Goal: Contribute content: Add original content to the website for others to see

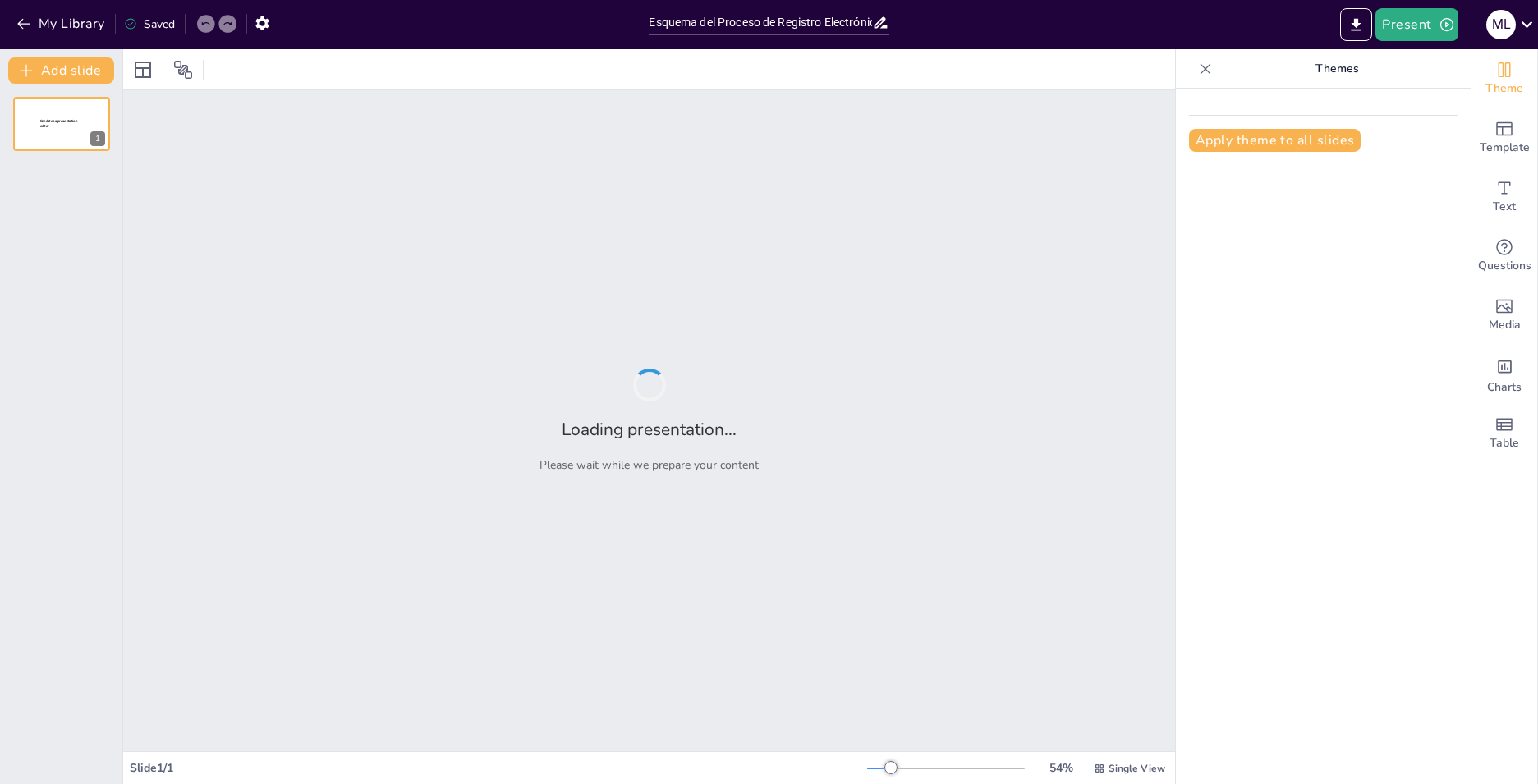
type input "Esquema del Proceso de Registro Electrónico en el RECIT de Contratos Individual…"
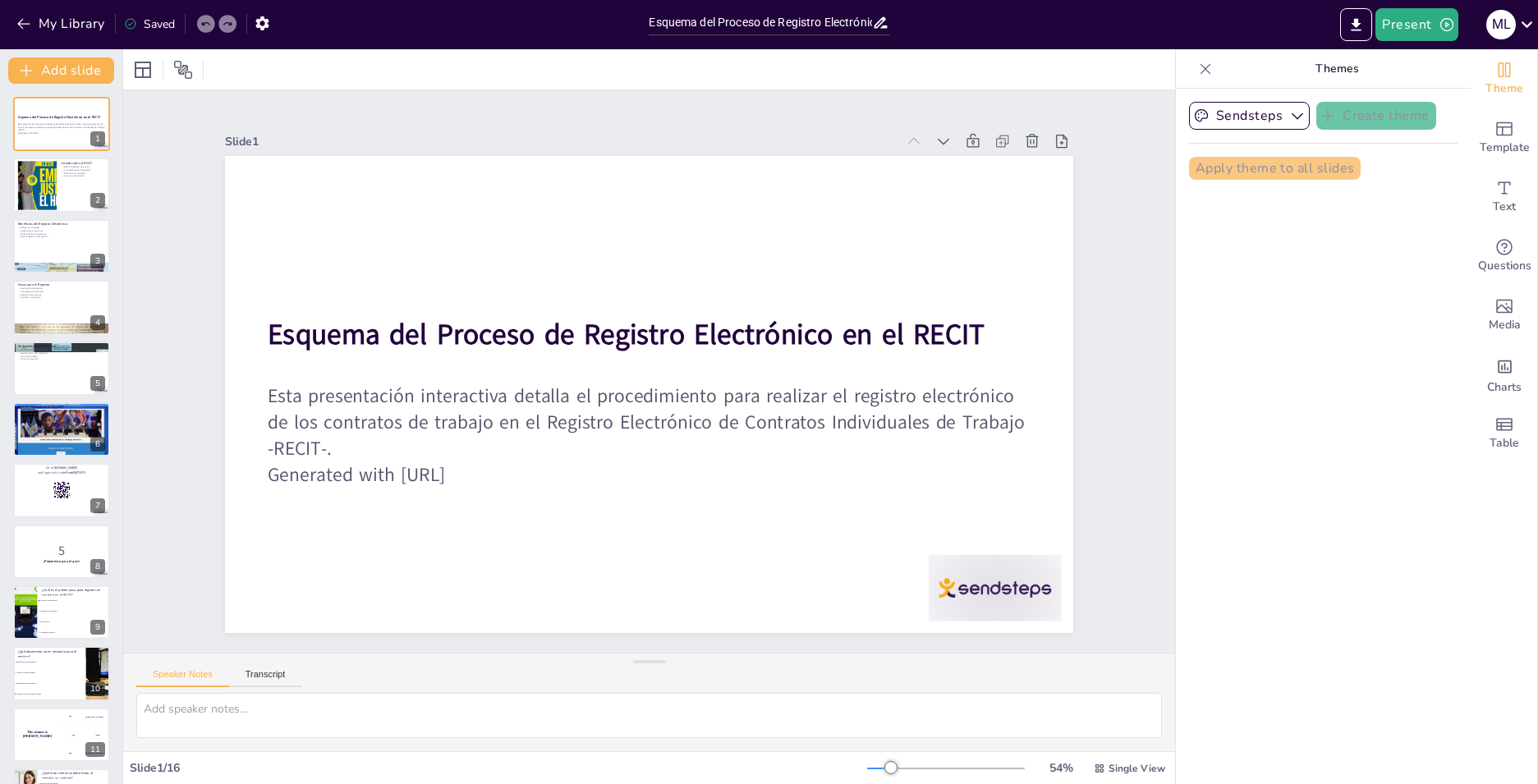
checkbox input "true"
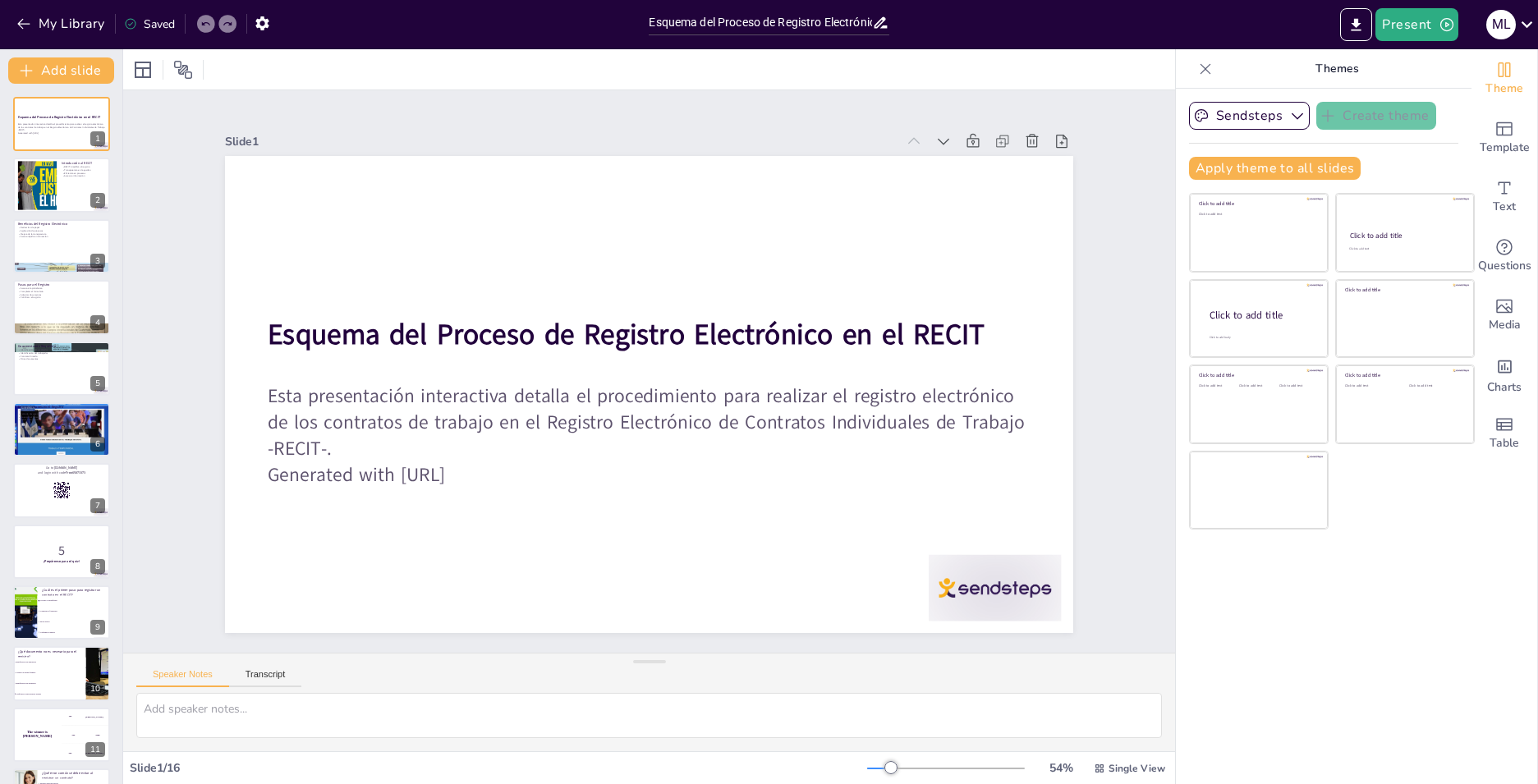
checkbox input "true"
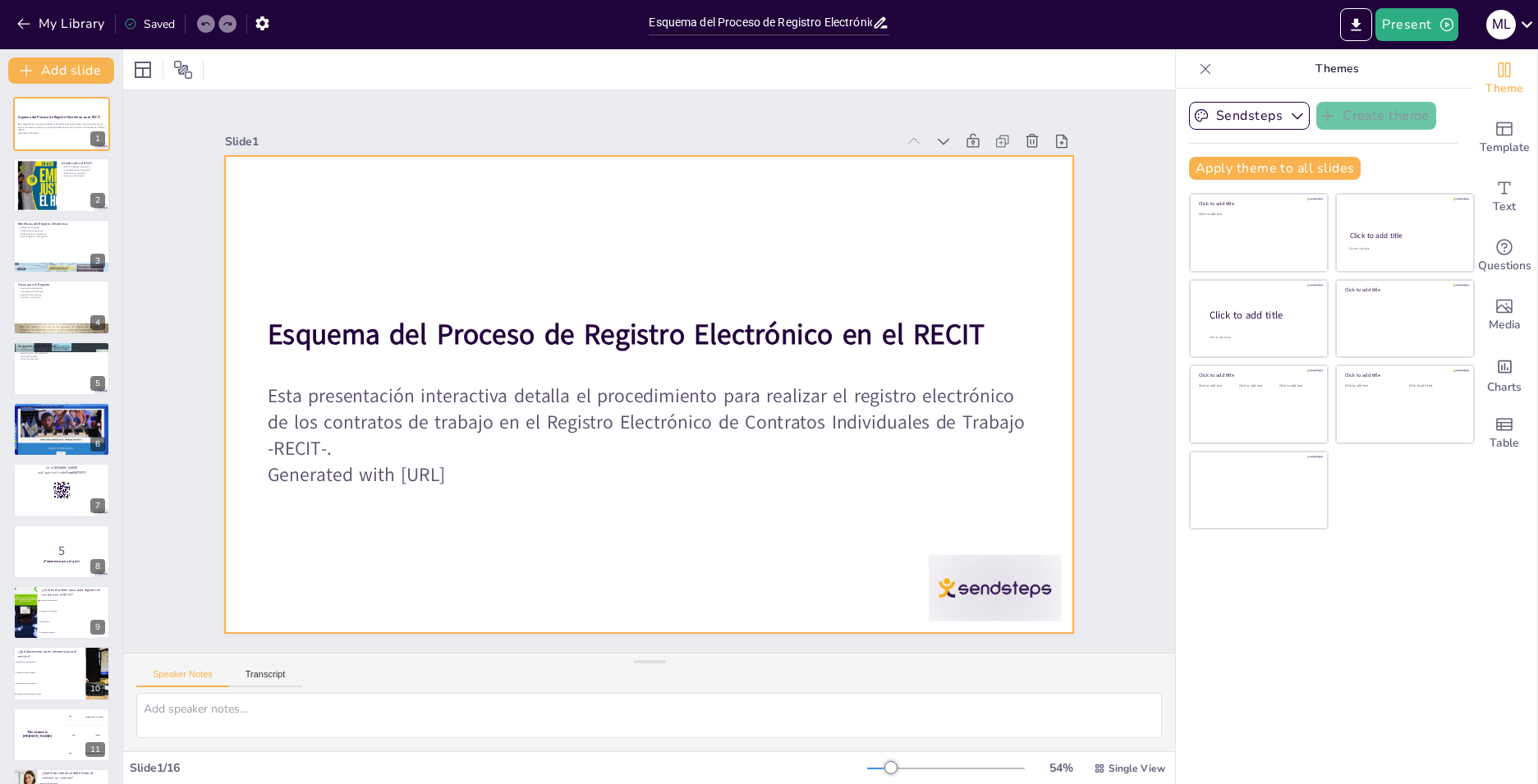
checkbox input "true"
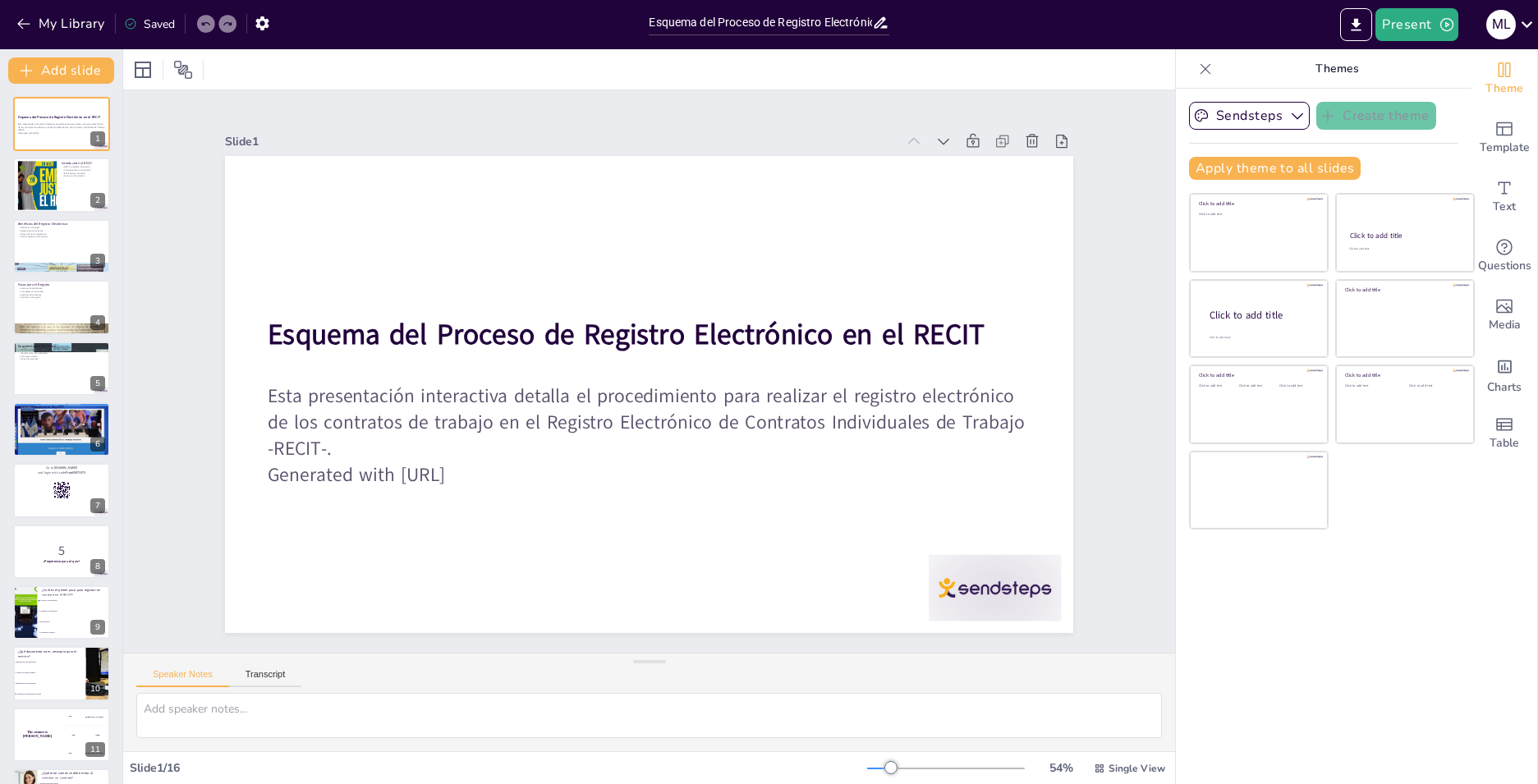
checkbox input "true"
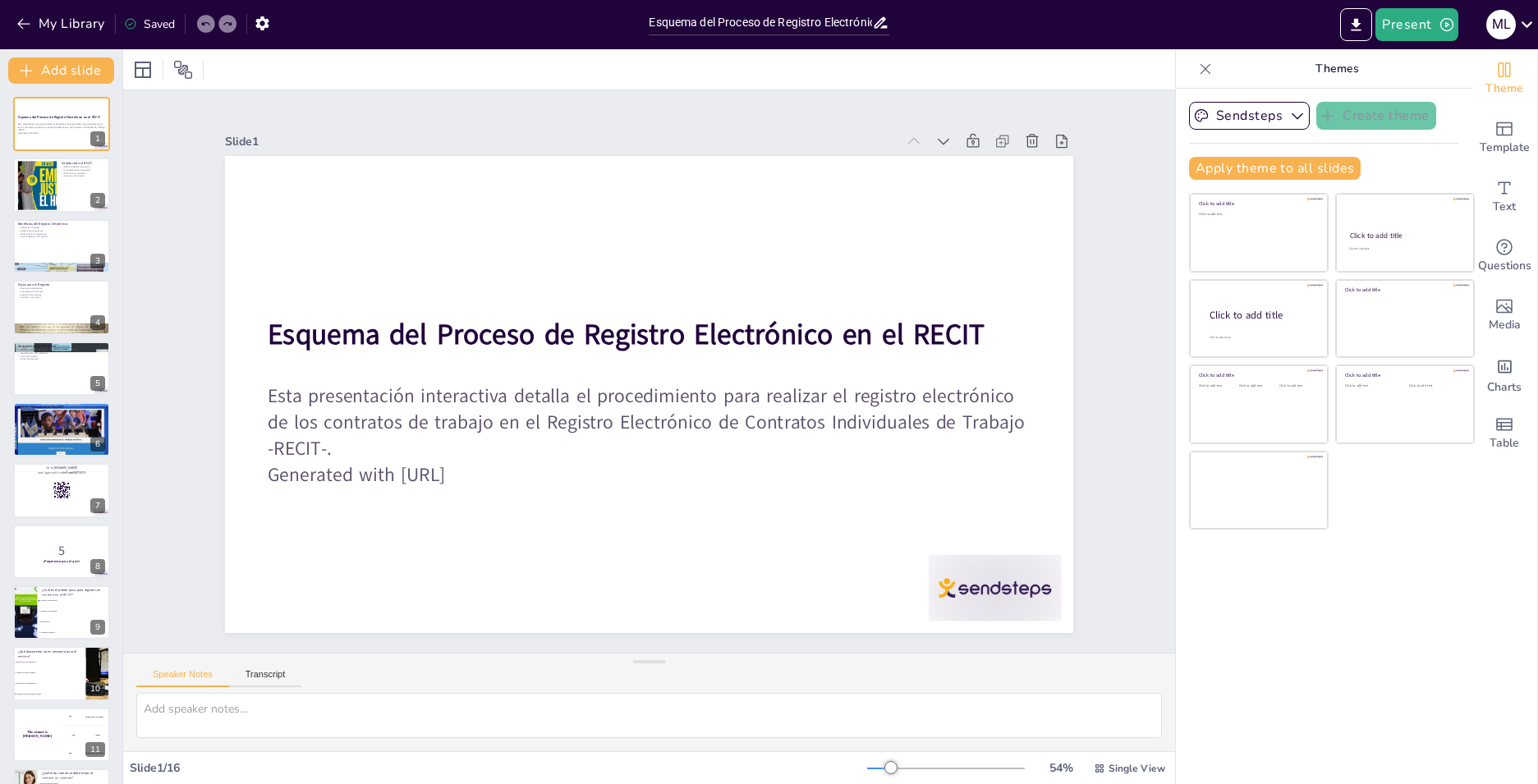
checkbox input "true"
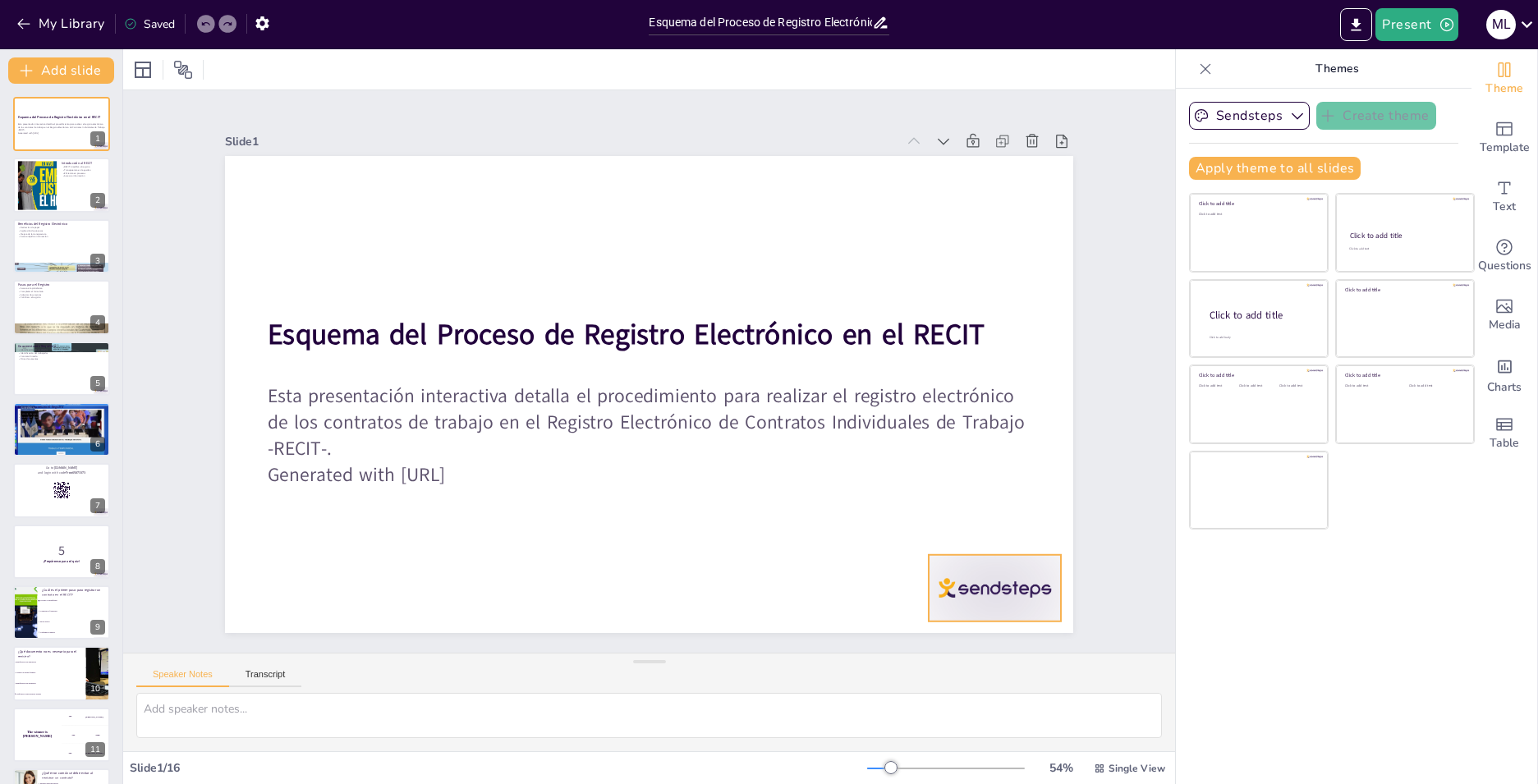
checkbox input "true"
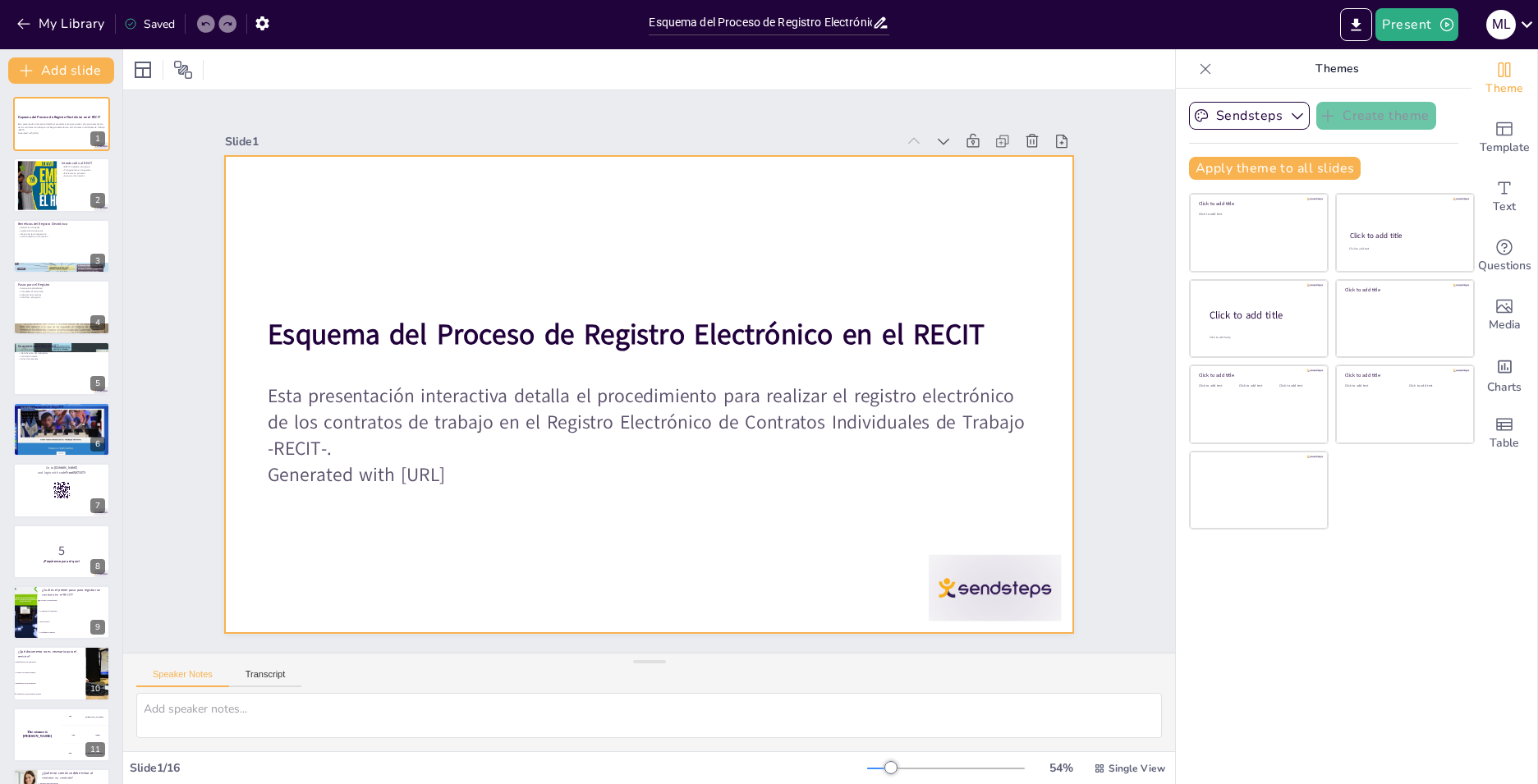
checkbox input "true"
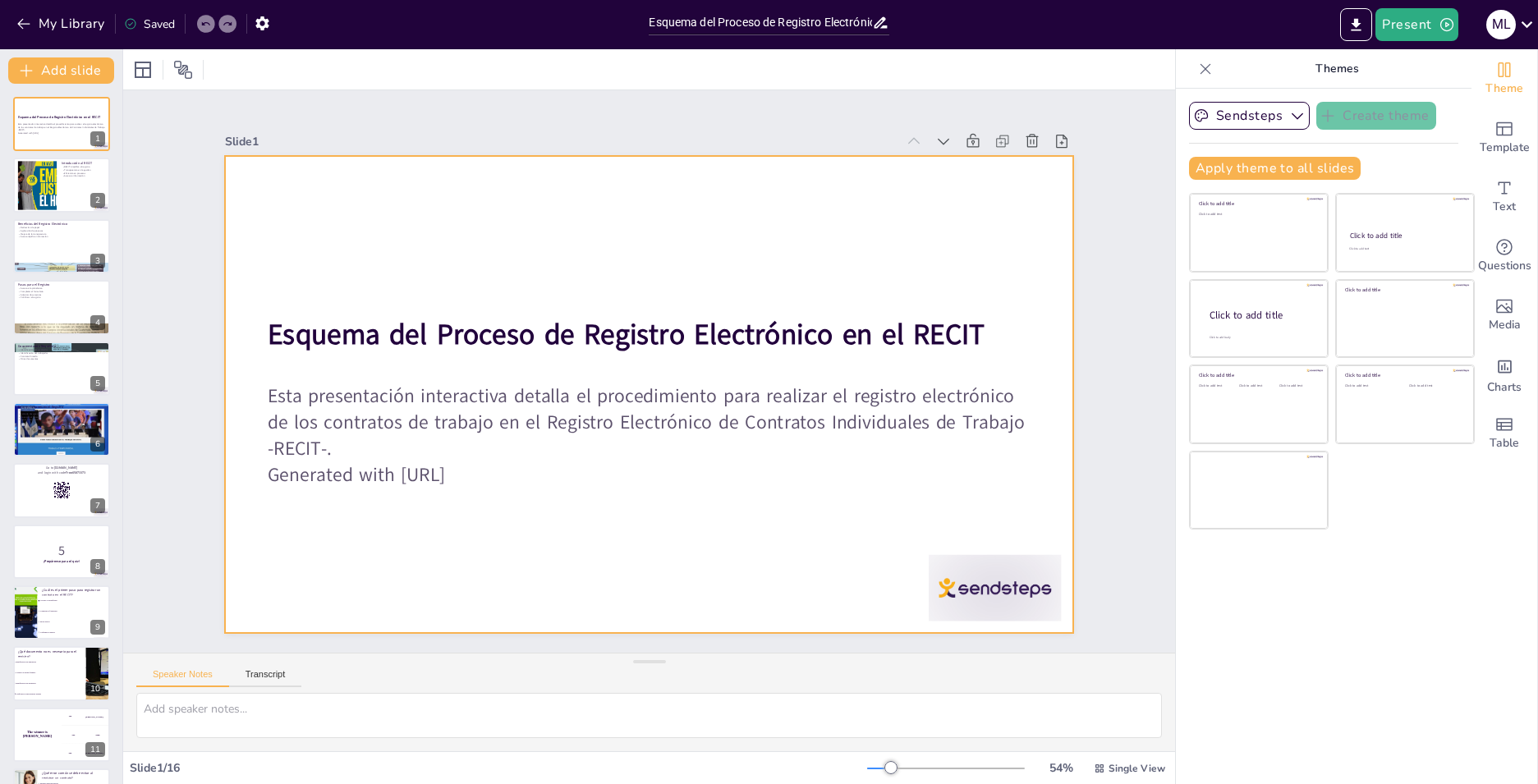
checkbox input "true"
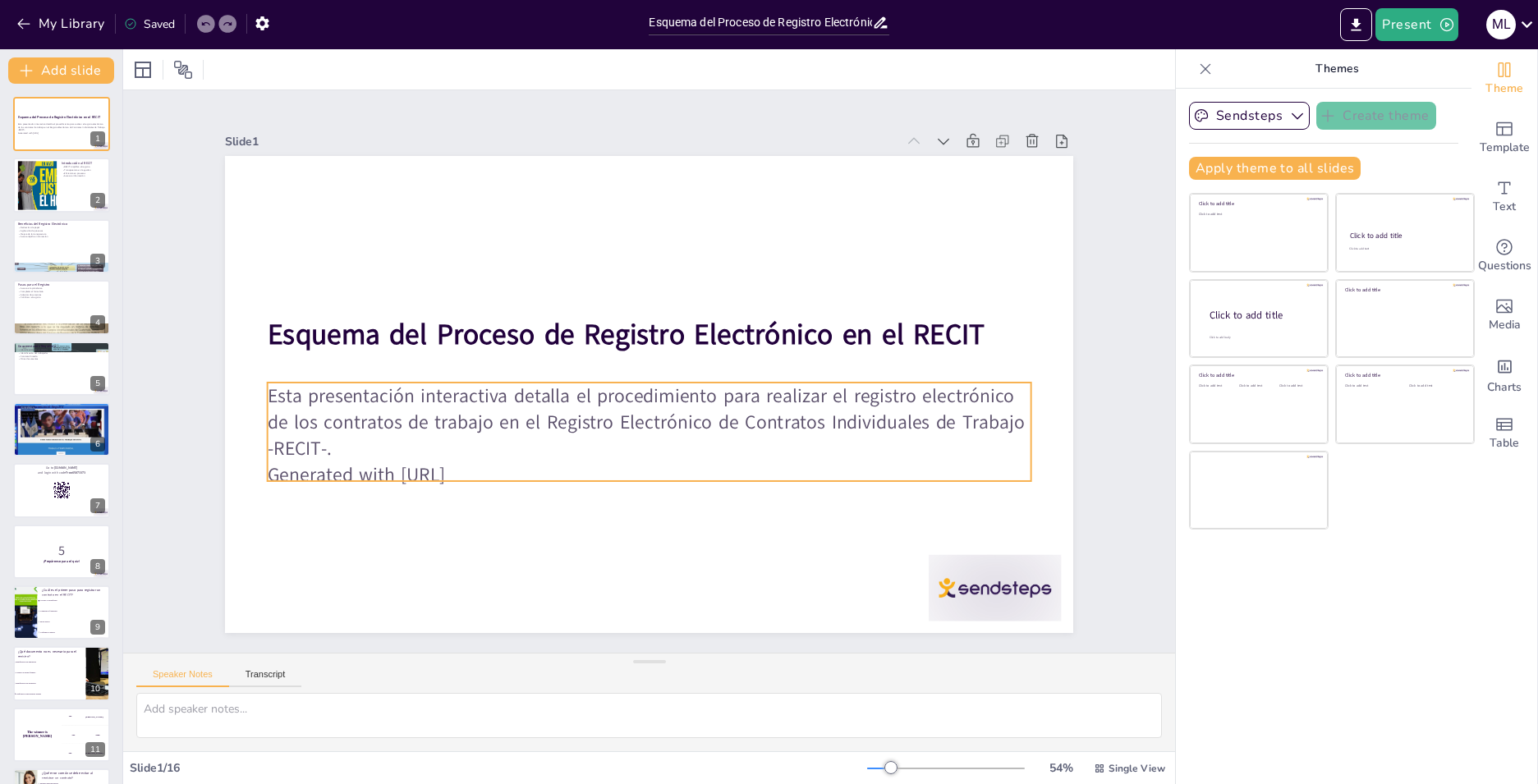
checkbox input "true"
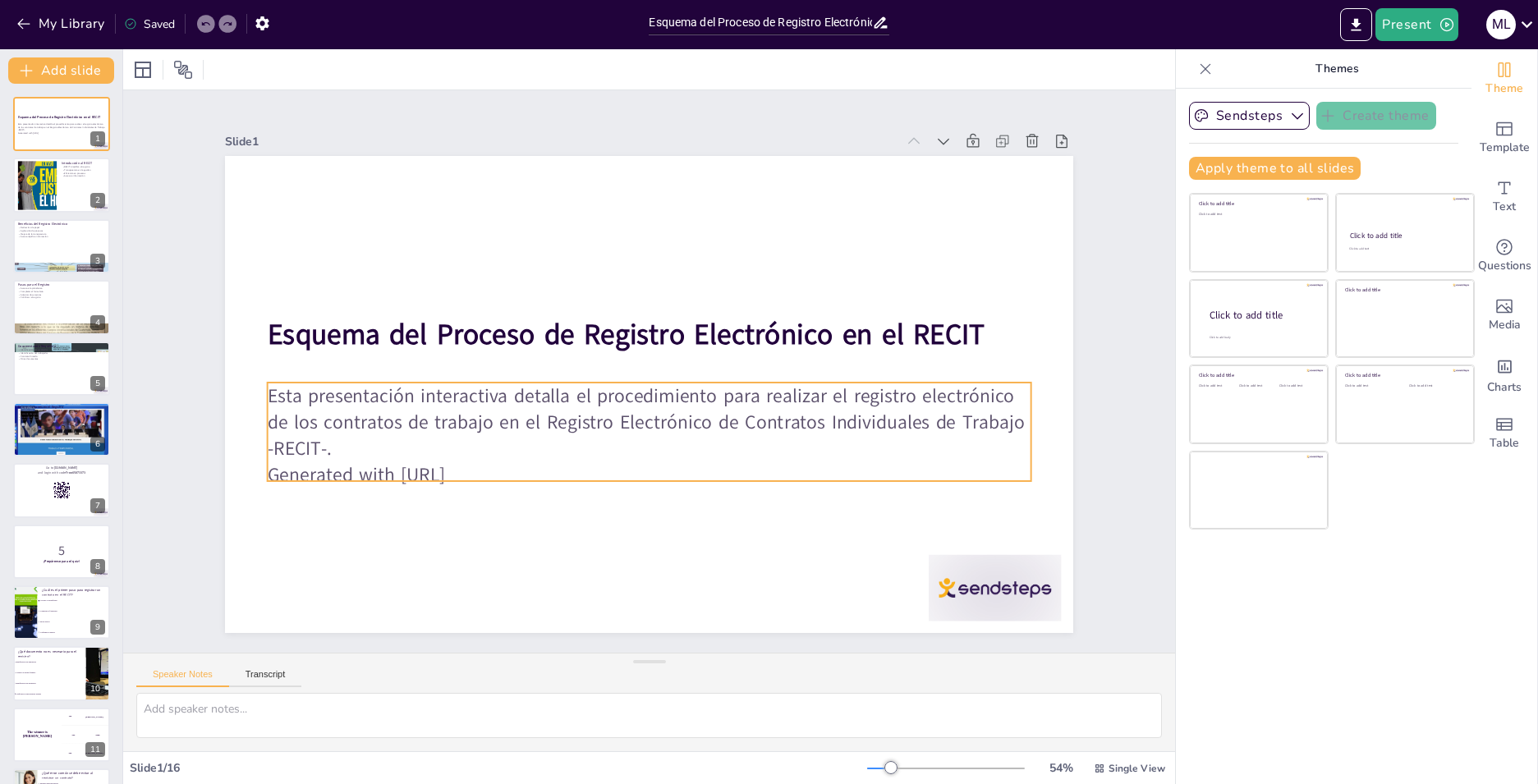
checkbox input "true"
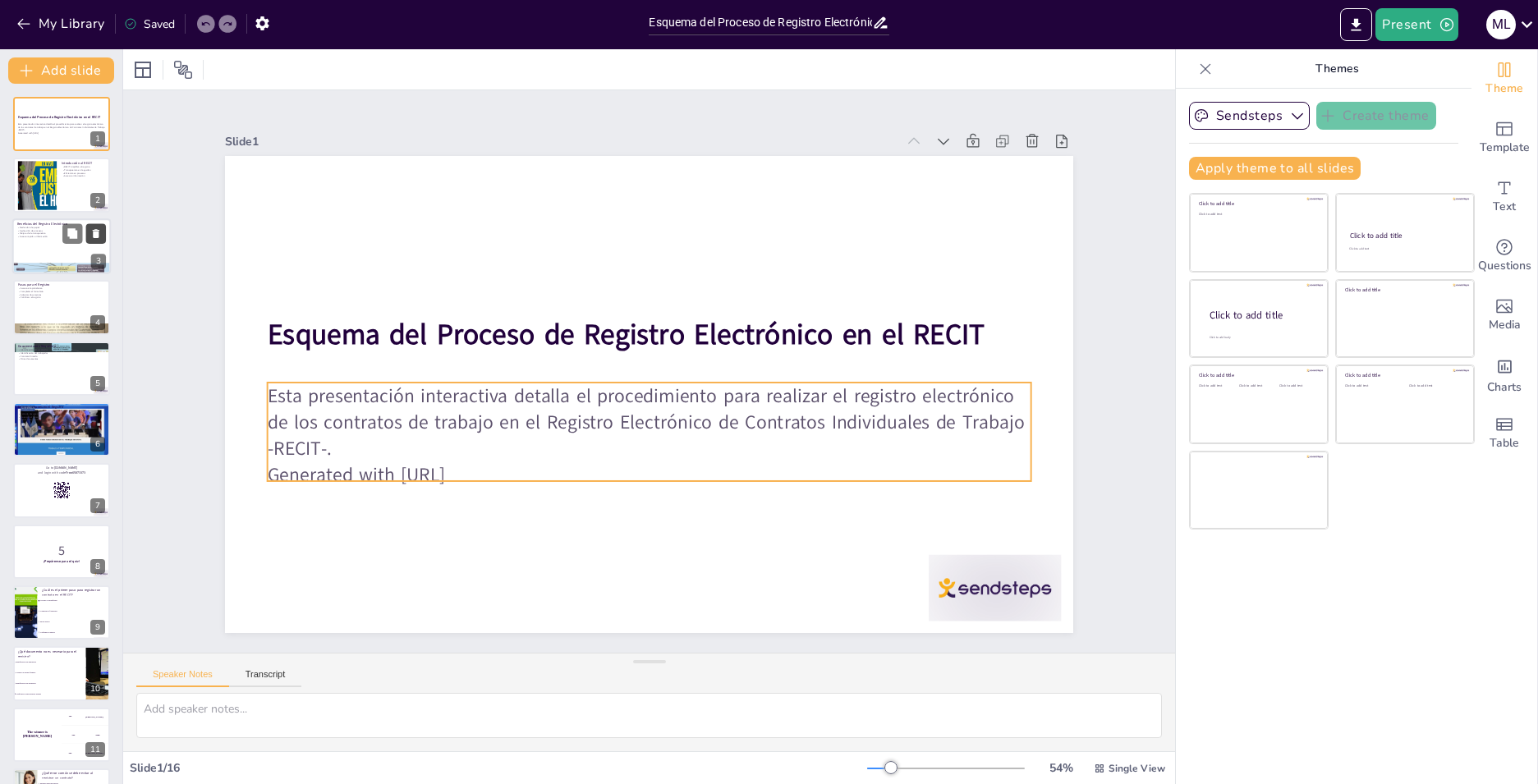
checkbox input "true"
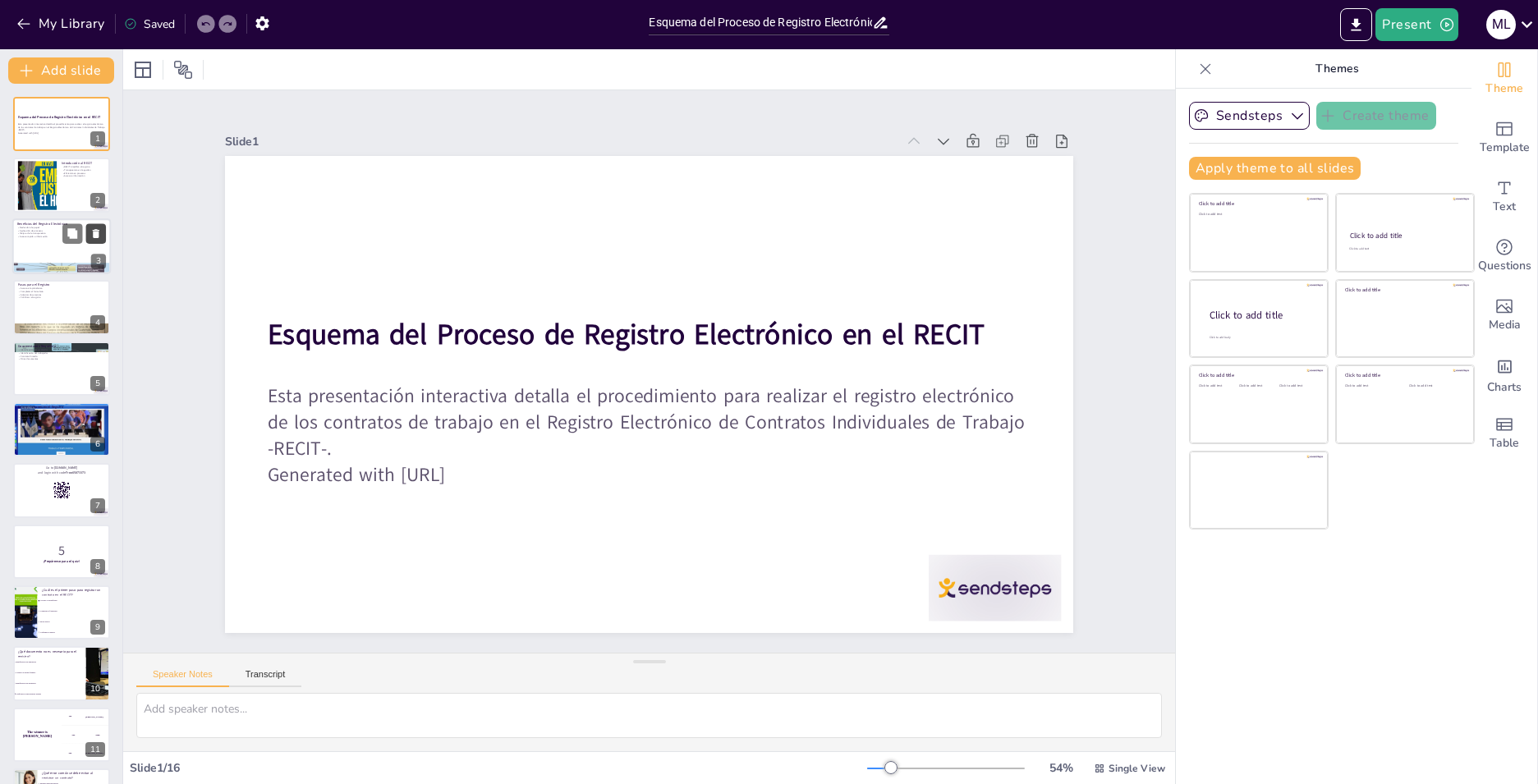
checkbox input "true"
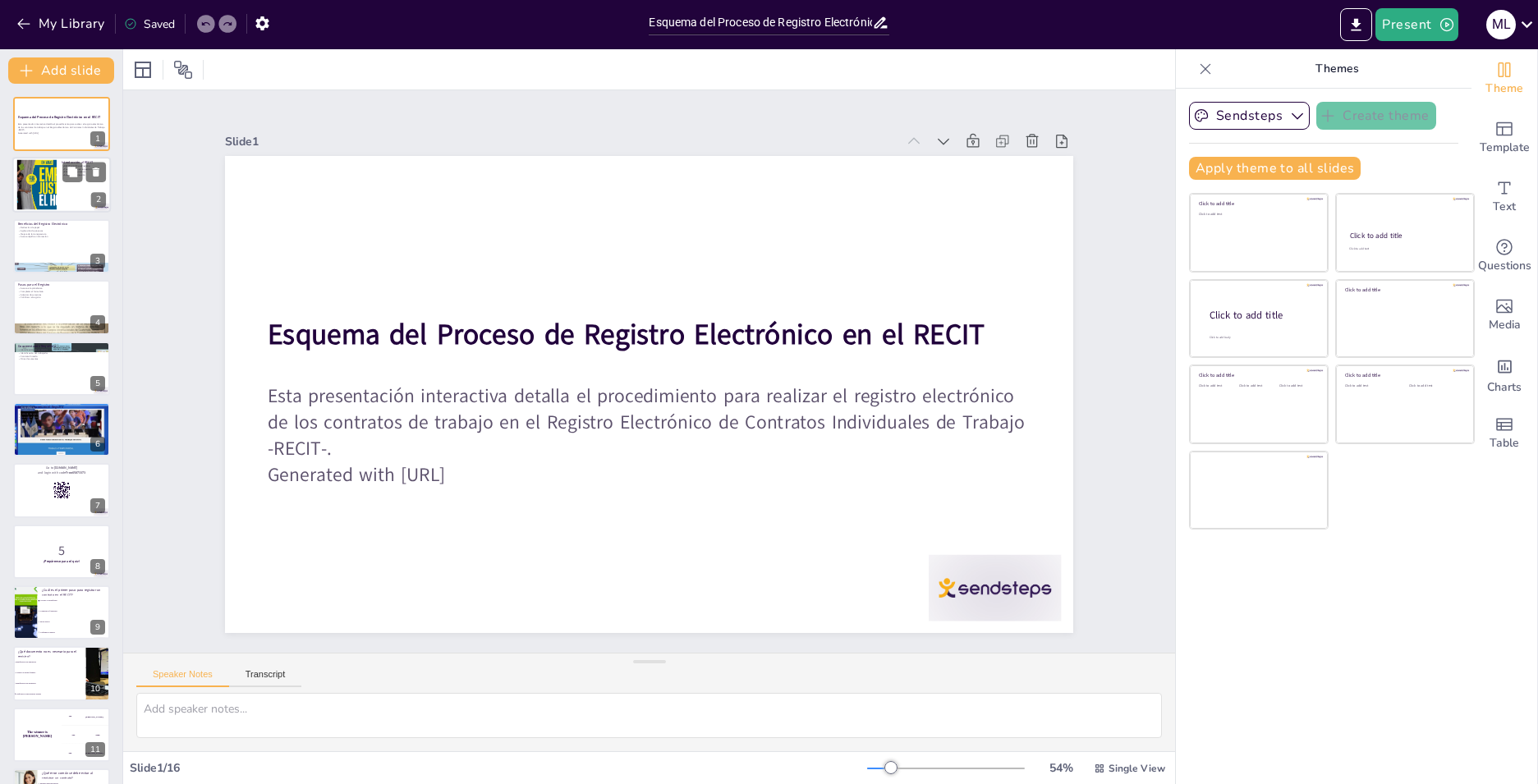
checkbox input "true"
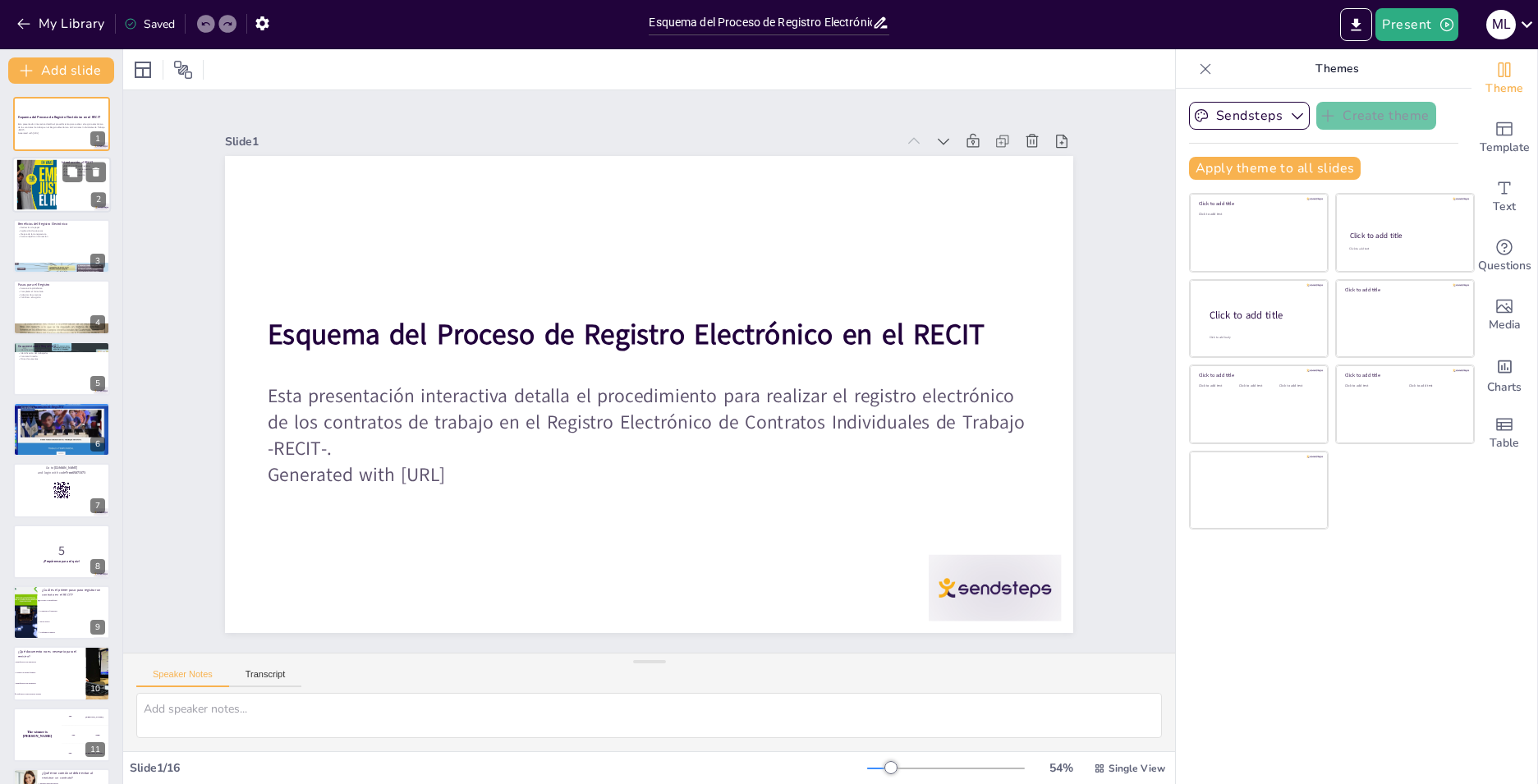
click at [66, 209] on div at bounding box center [62, 185] width 98 height 55
type textarea "El RECIT representa un avance significativo en la gestión de contratos laborale…"
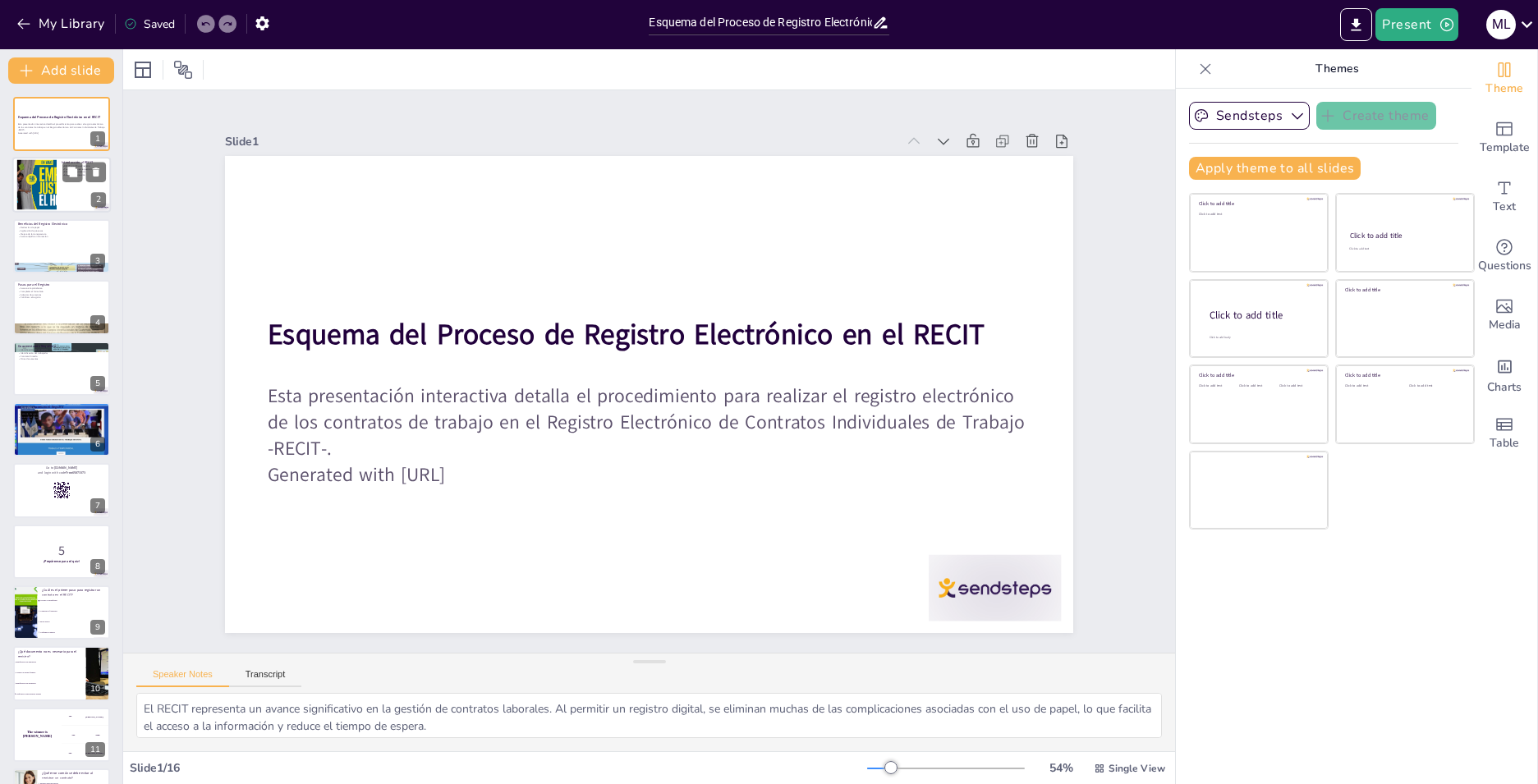
checkbox input "true"
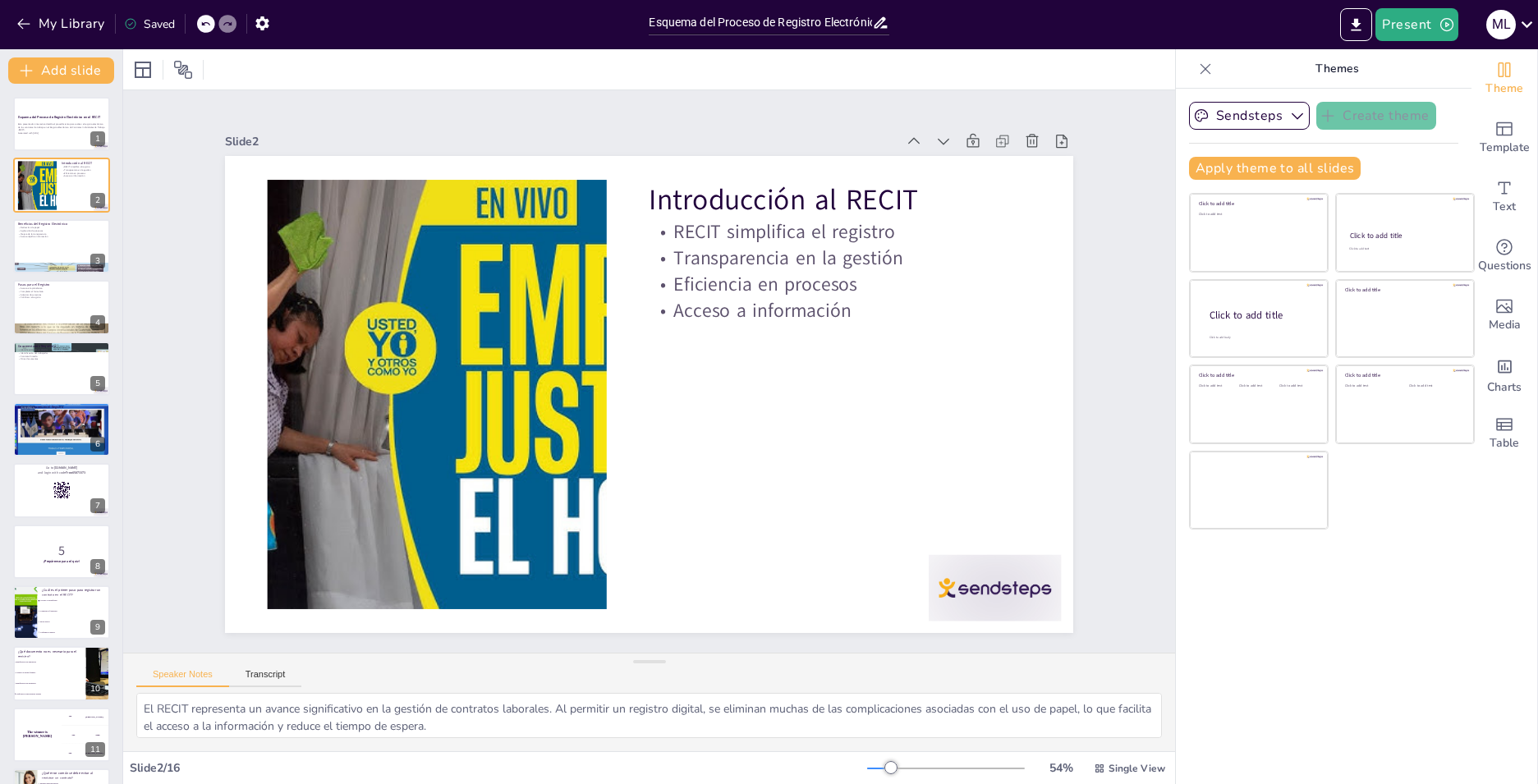
checkbox input "true"
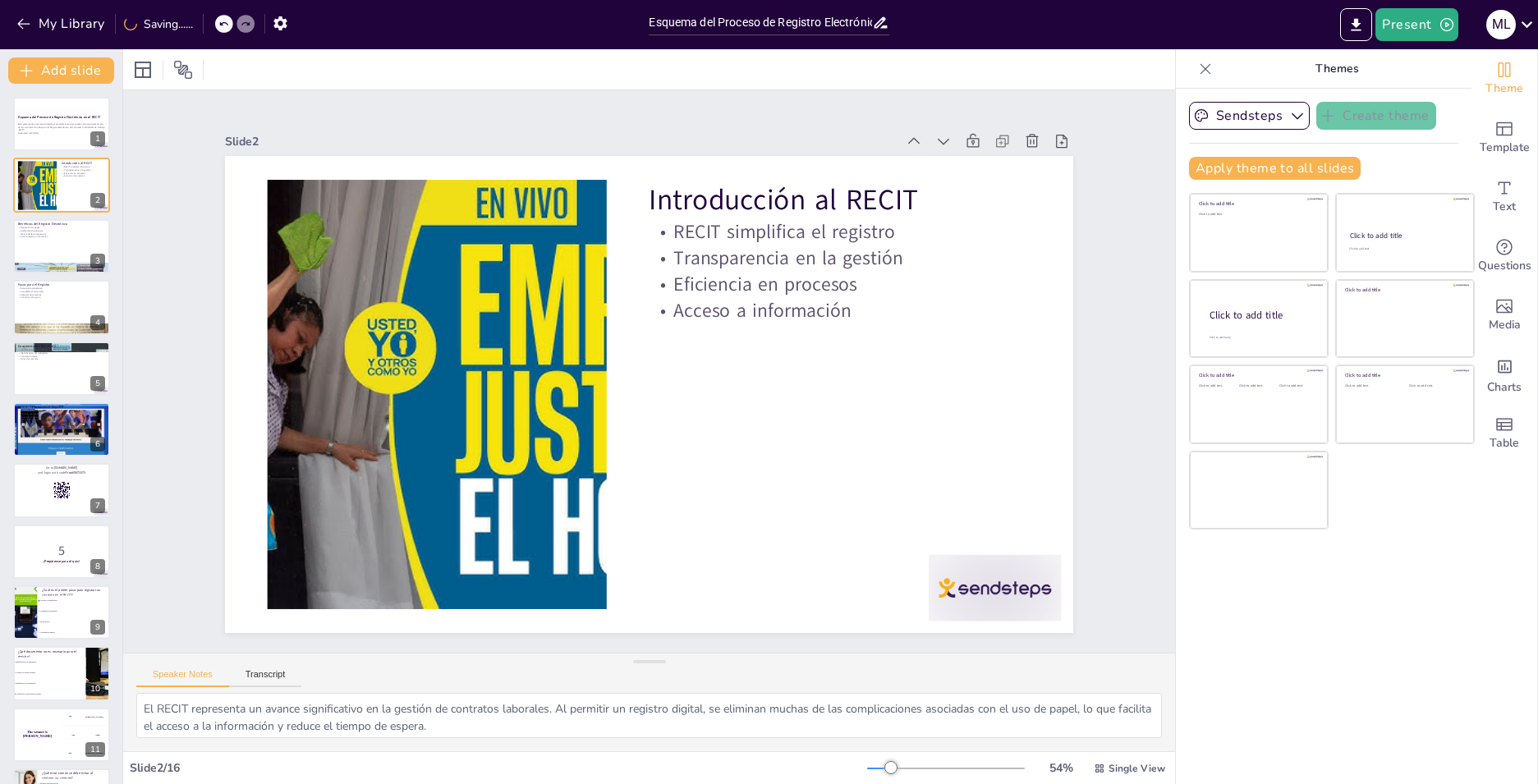
checkbox input "true"
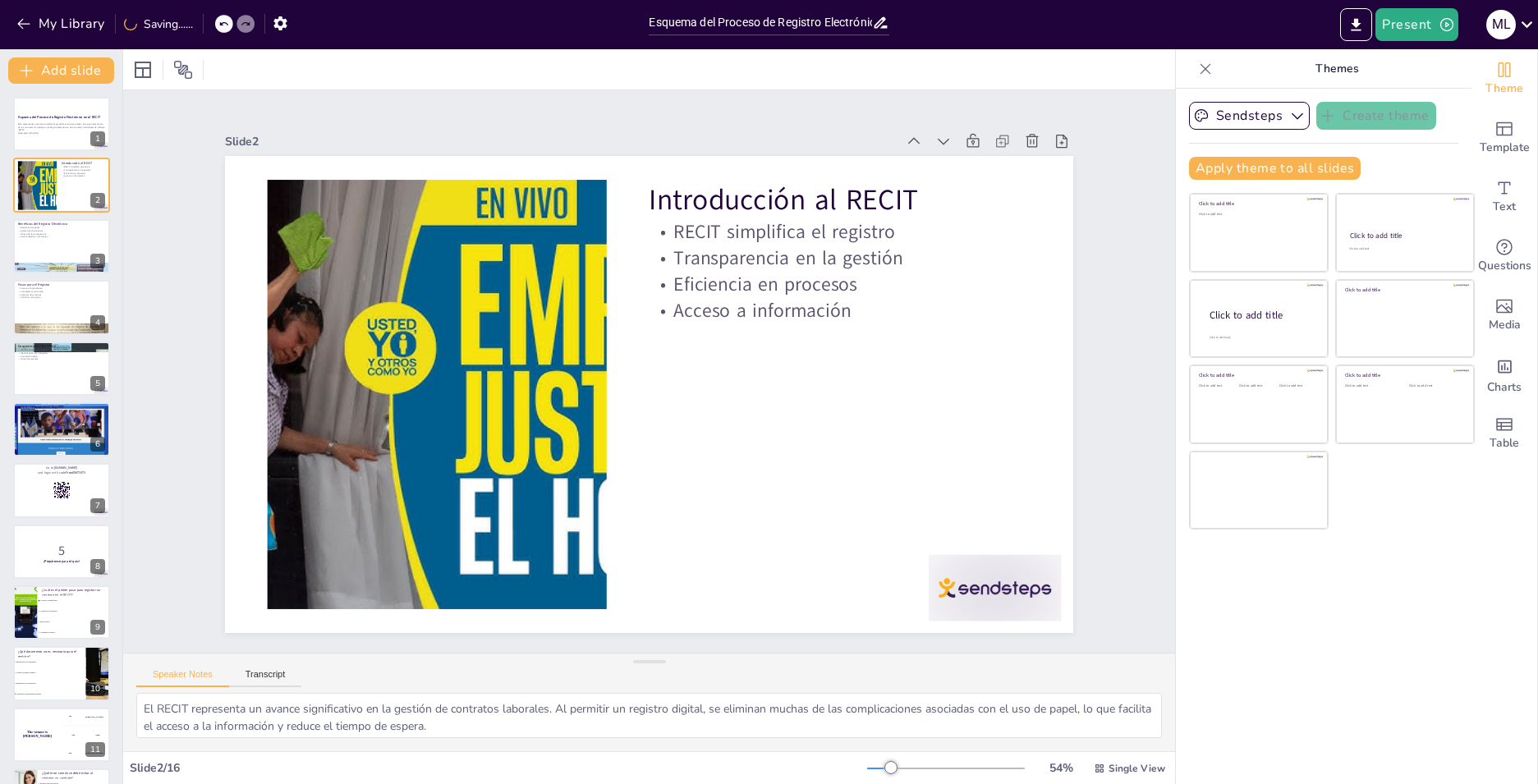
checkbox input "true"
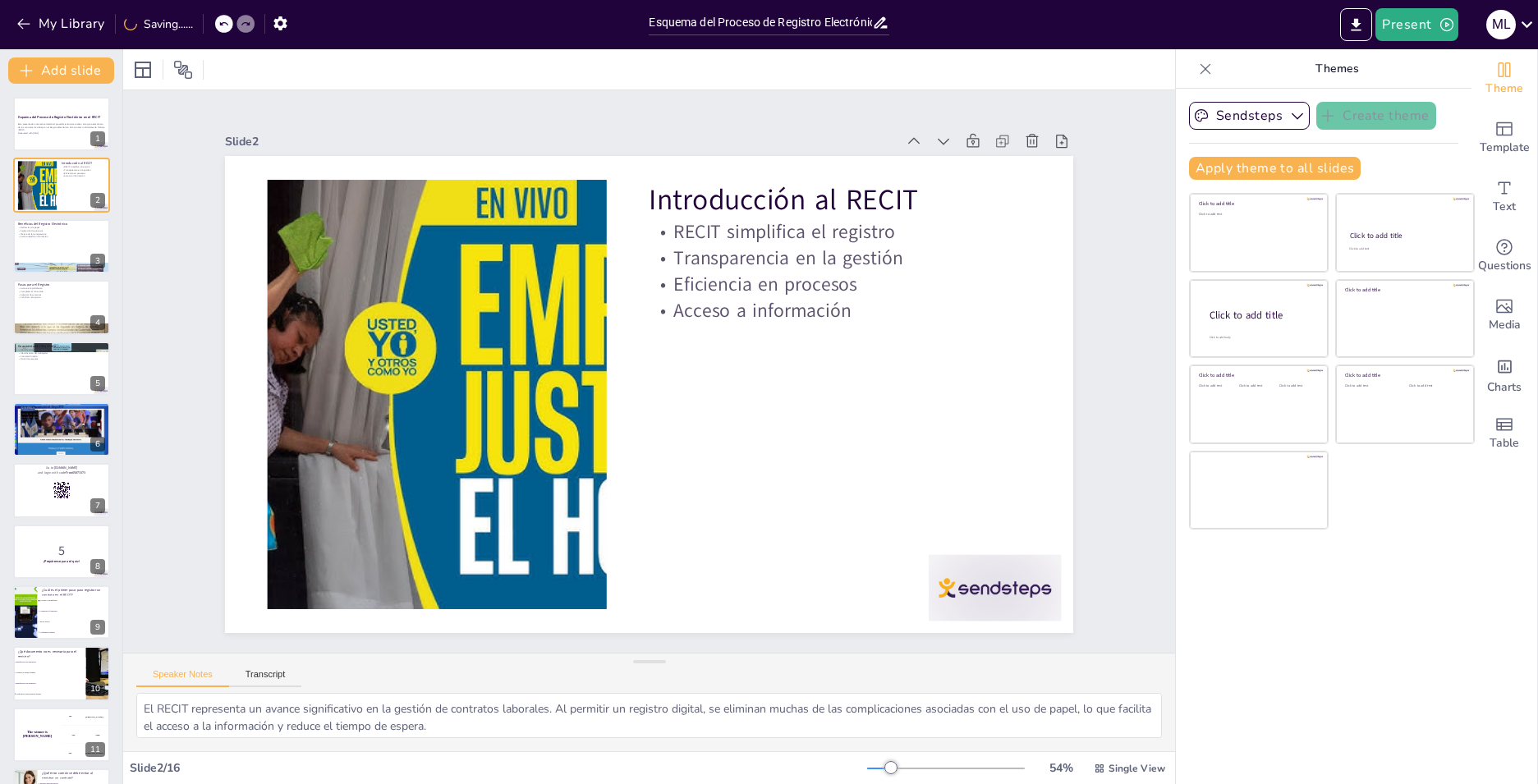
checkbox input "true"
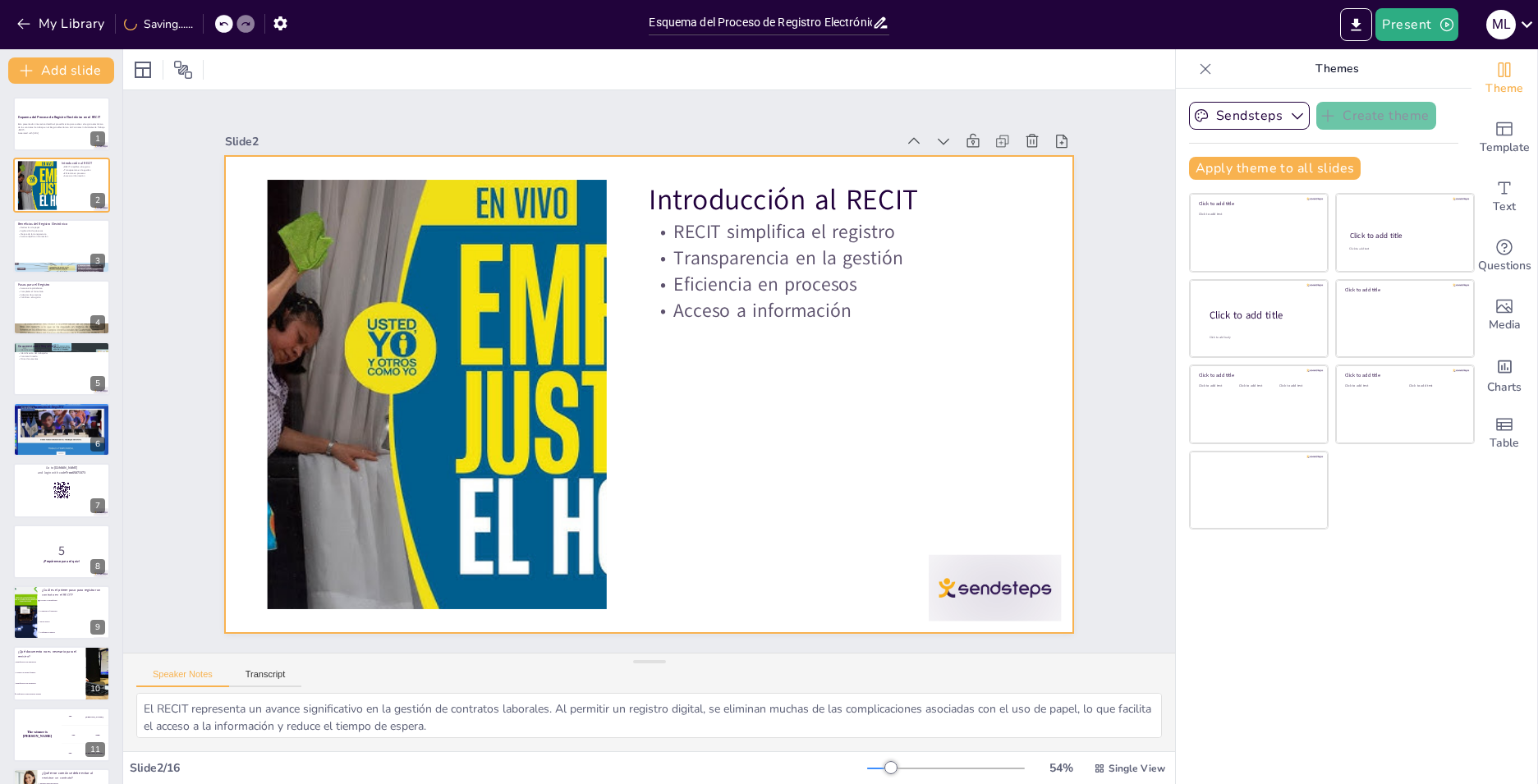
checkbox input "true"
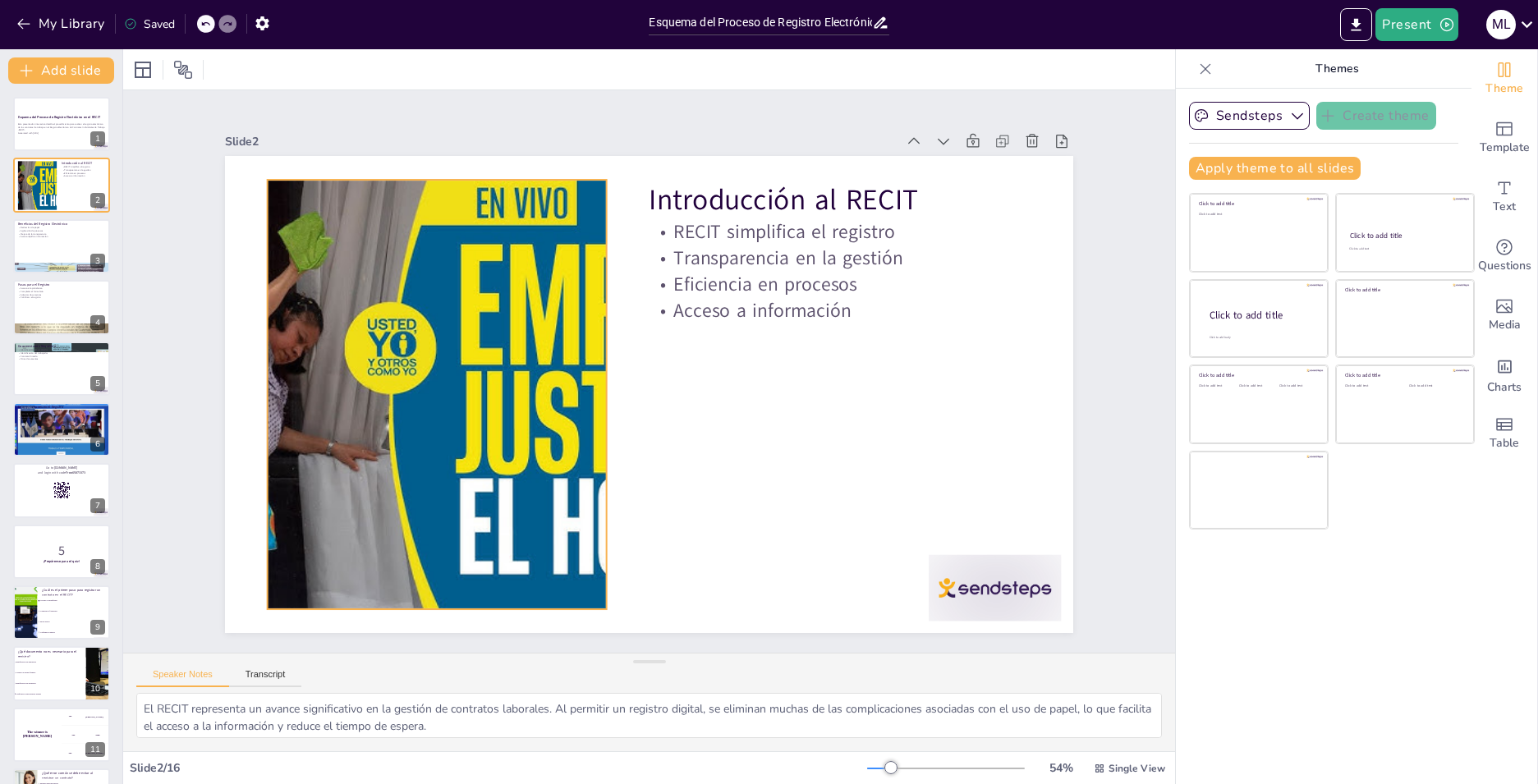
checkbox input "true"
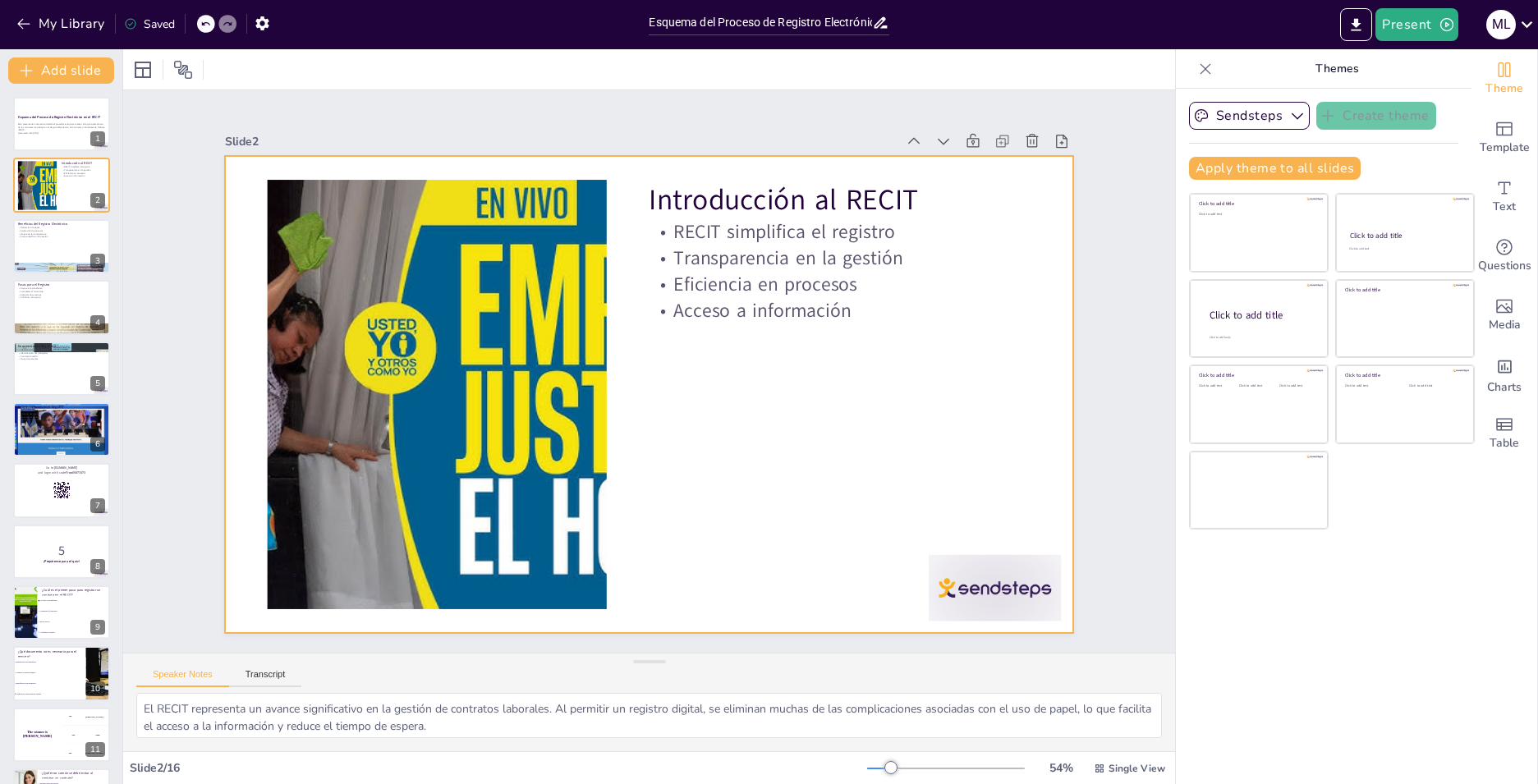
checkbox input "true"
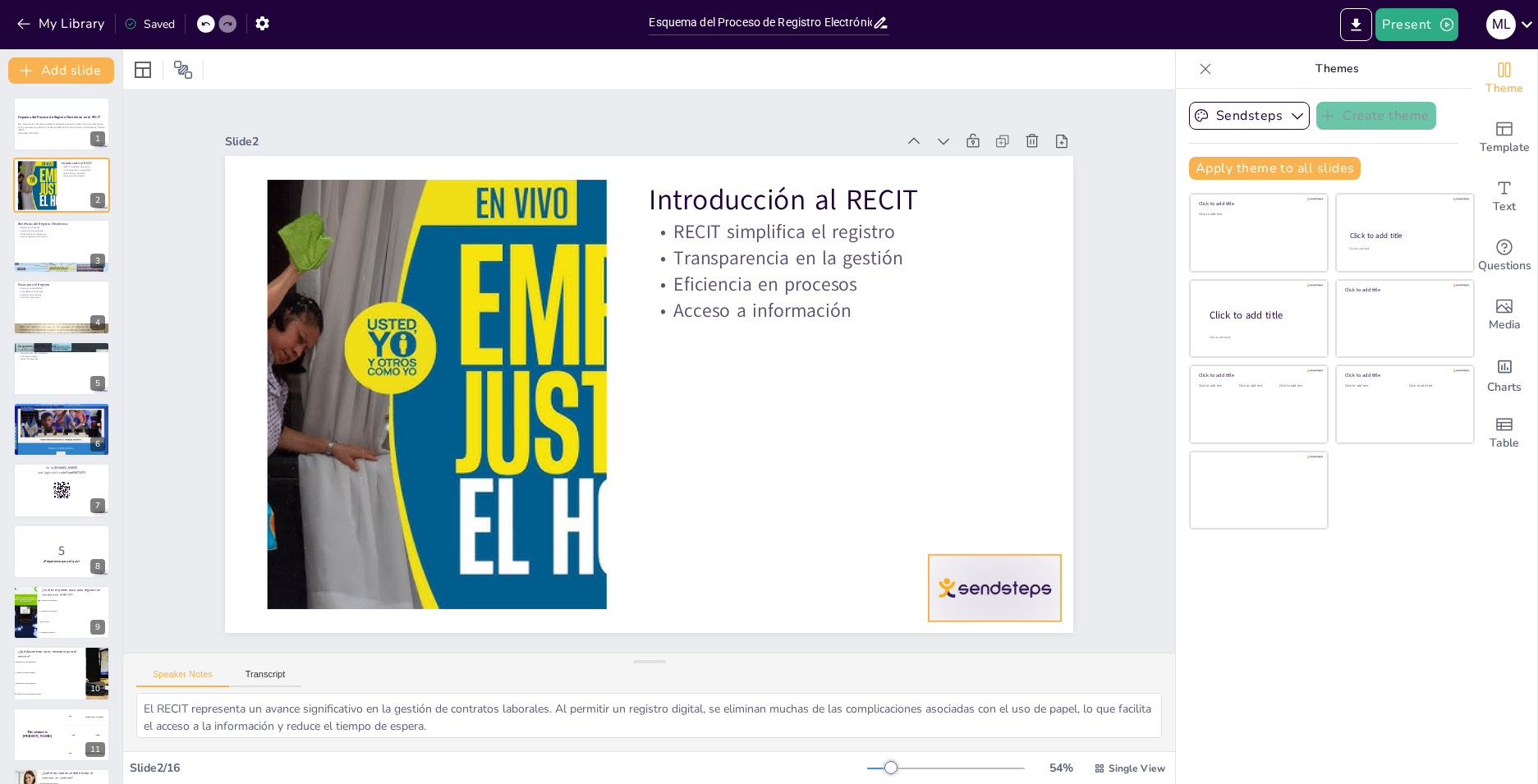
checkbox input "true"
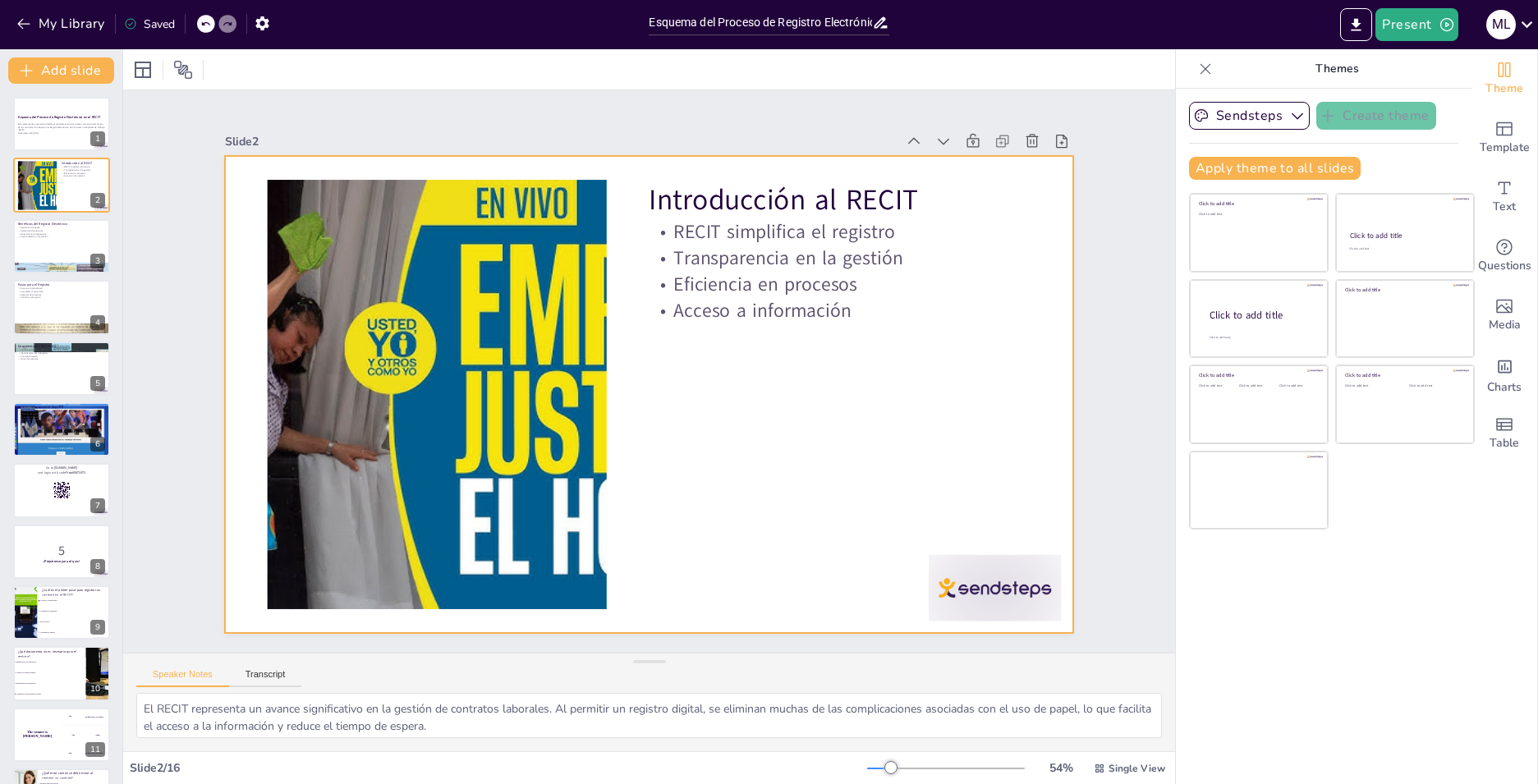
checkbox input "true"
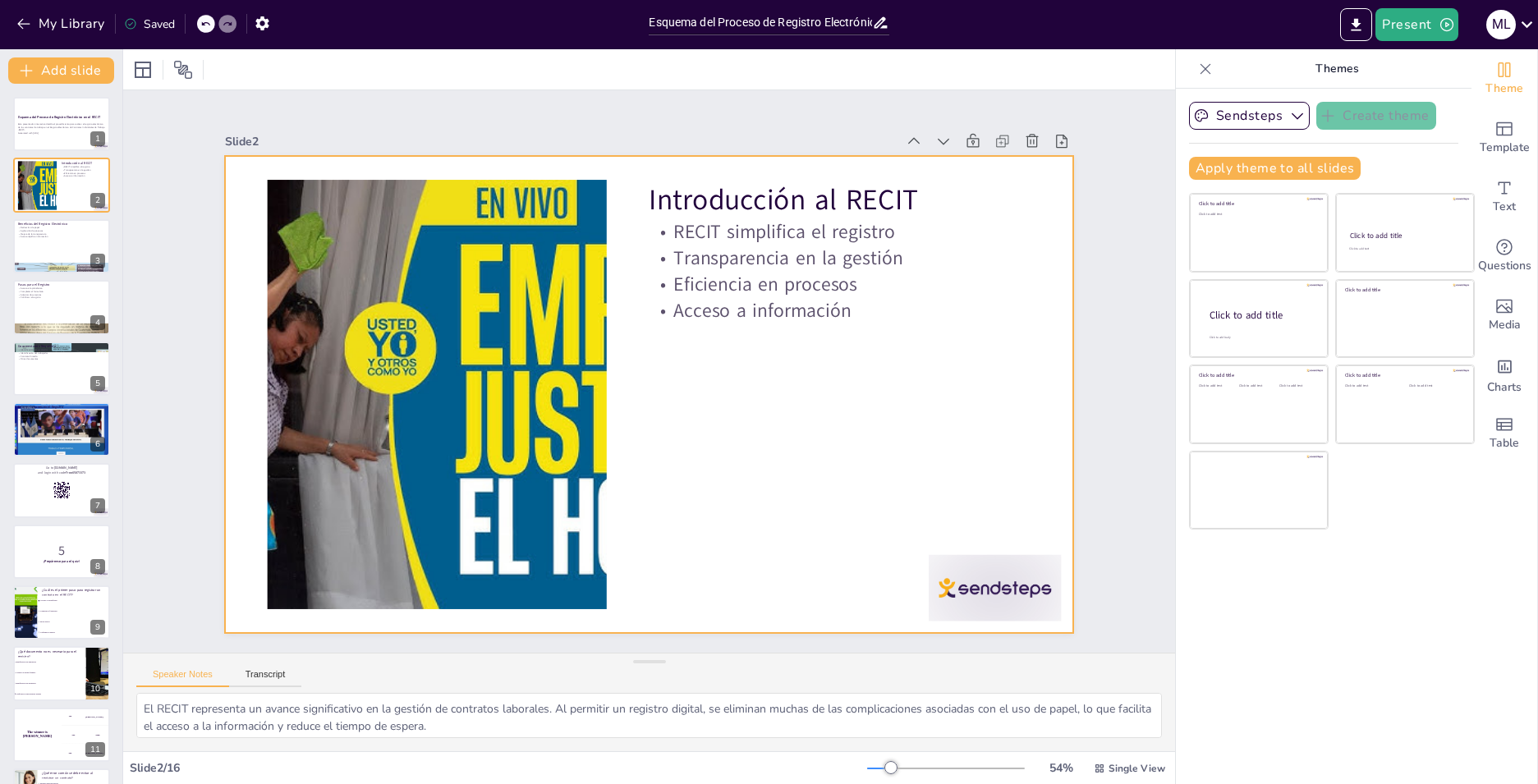
checkbox input "true"
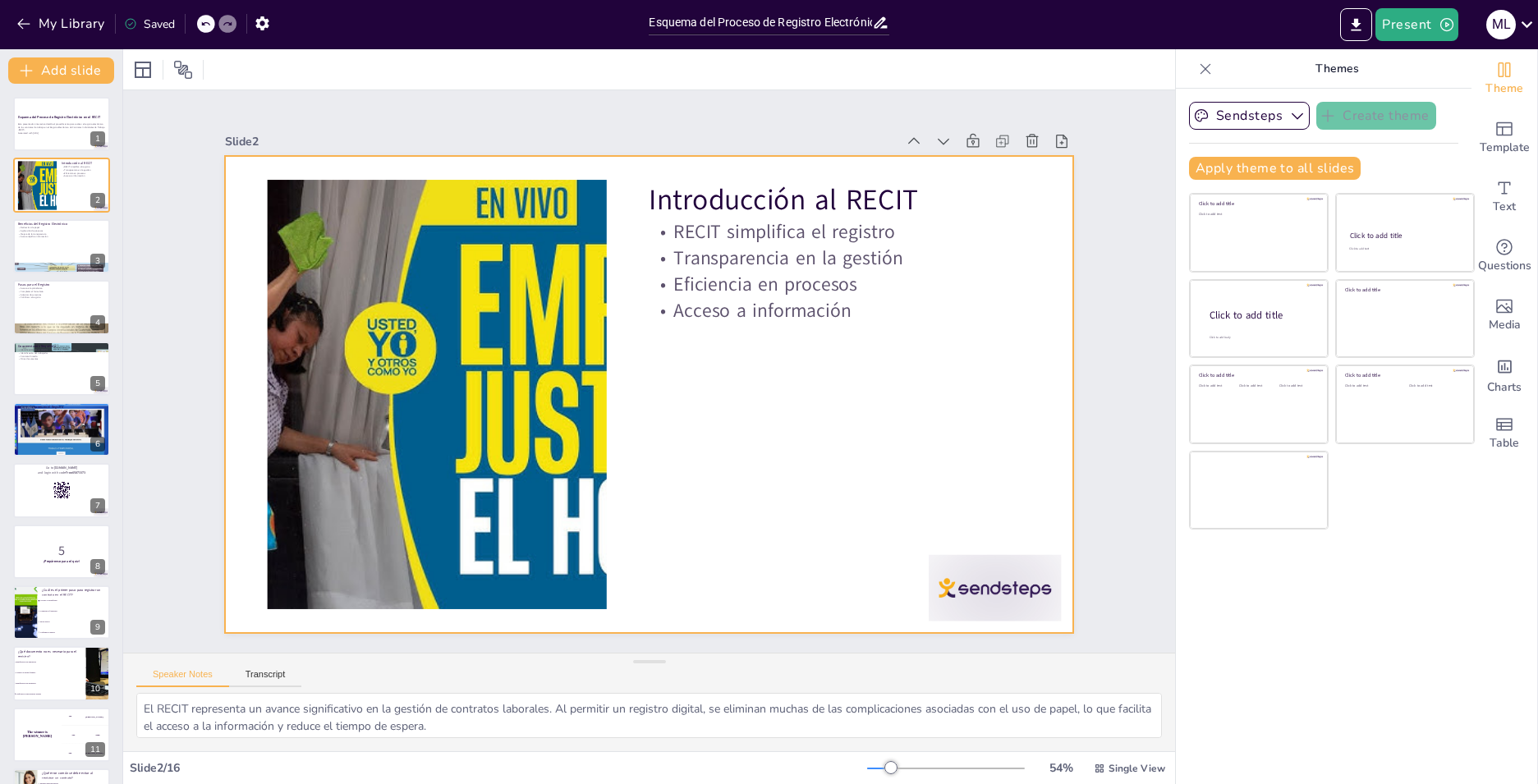
checkbox input "true"
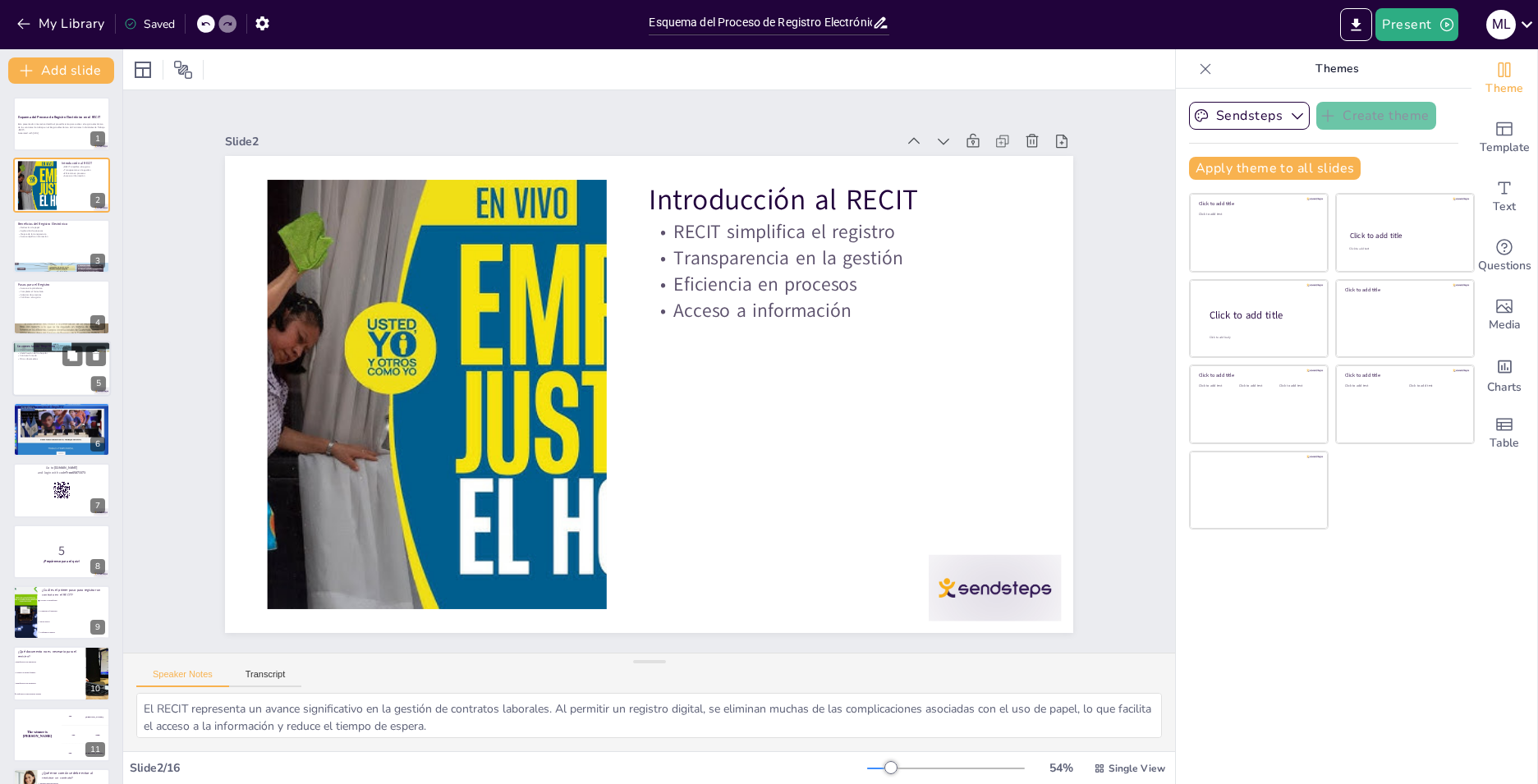
checkbox input "true"
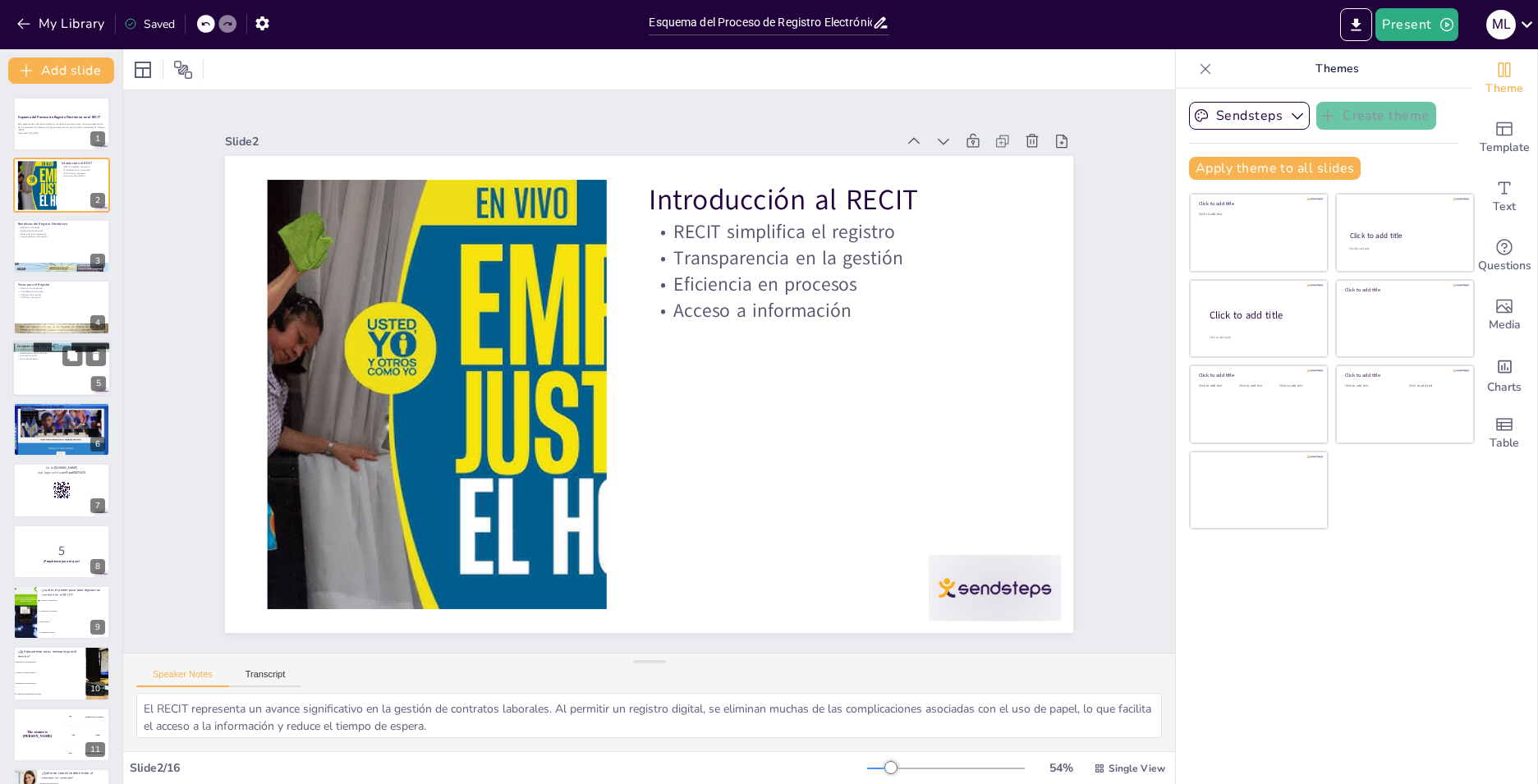
checkbox input "true"
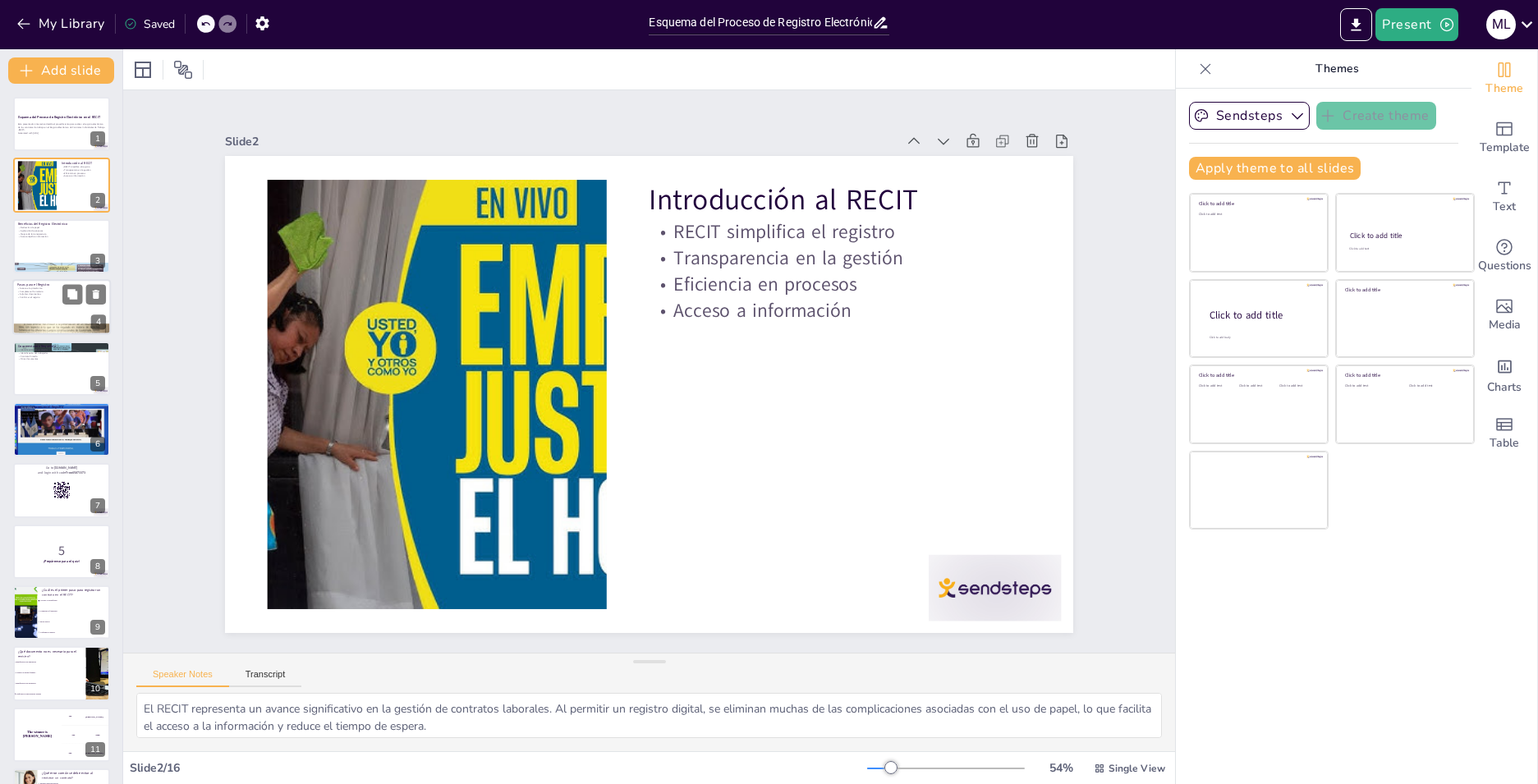
checkbox input "true"
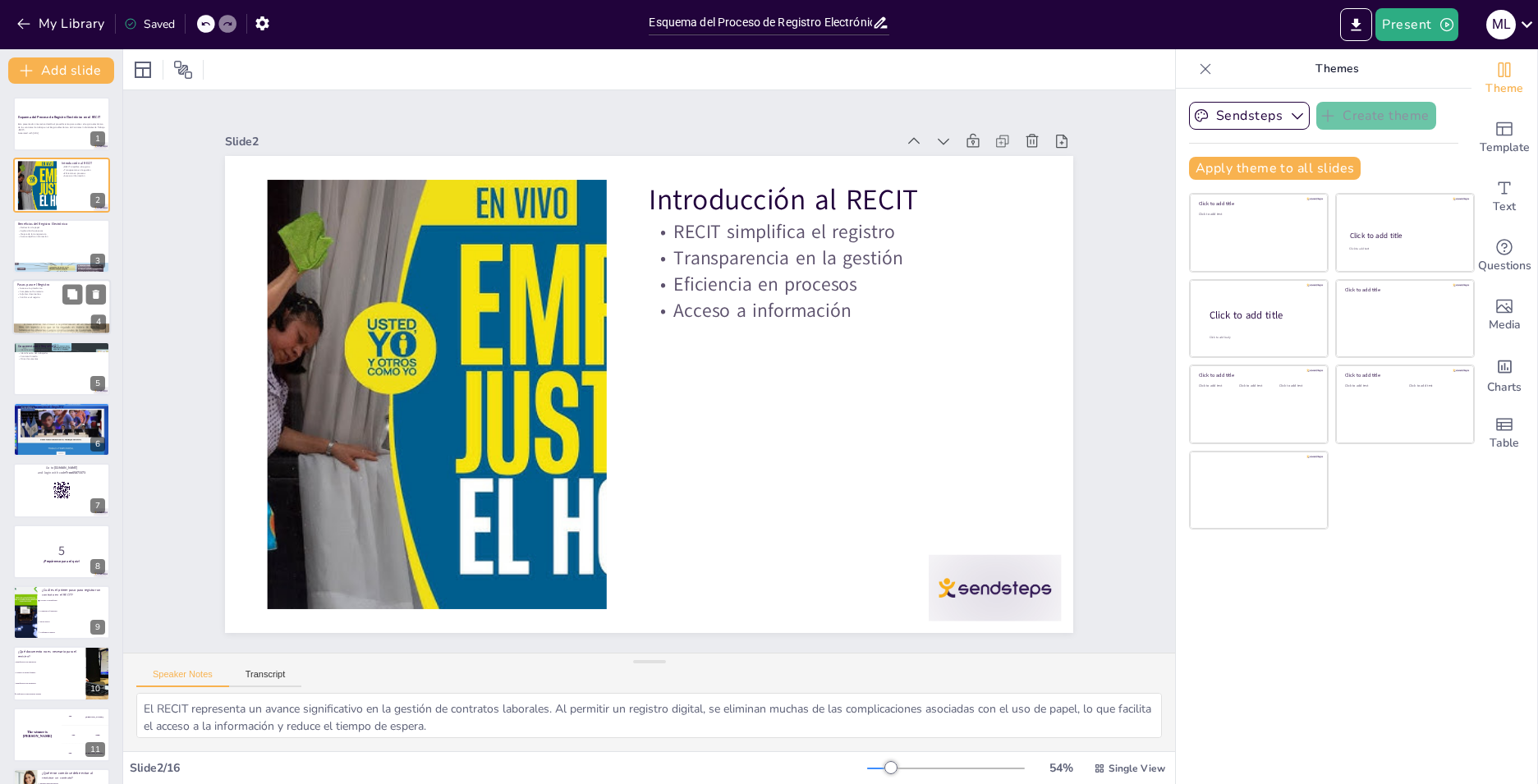
checkbox input "true"
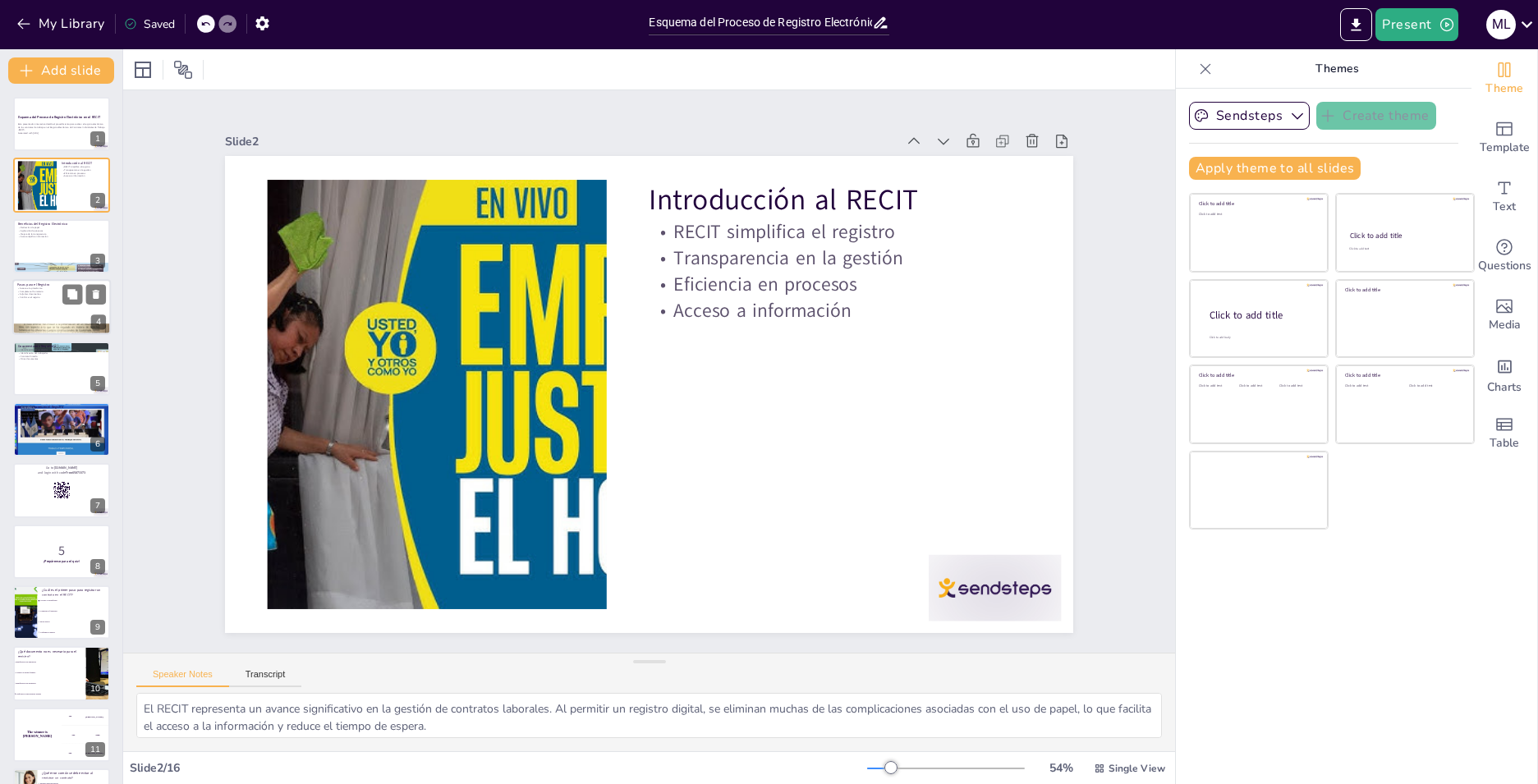
checkbox input "true"
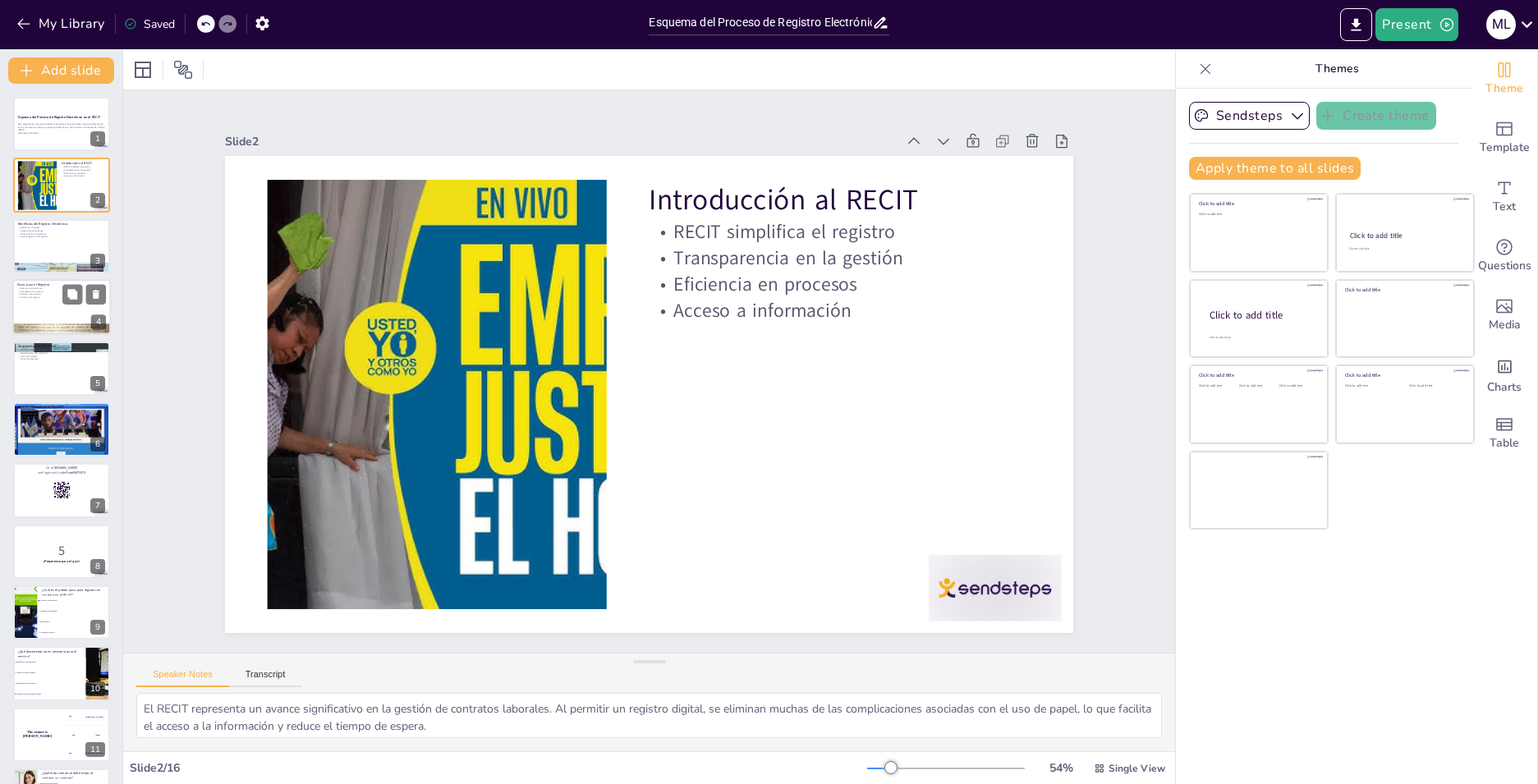
checkbox input "true"
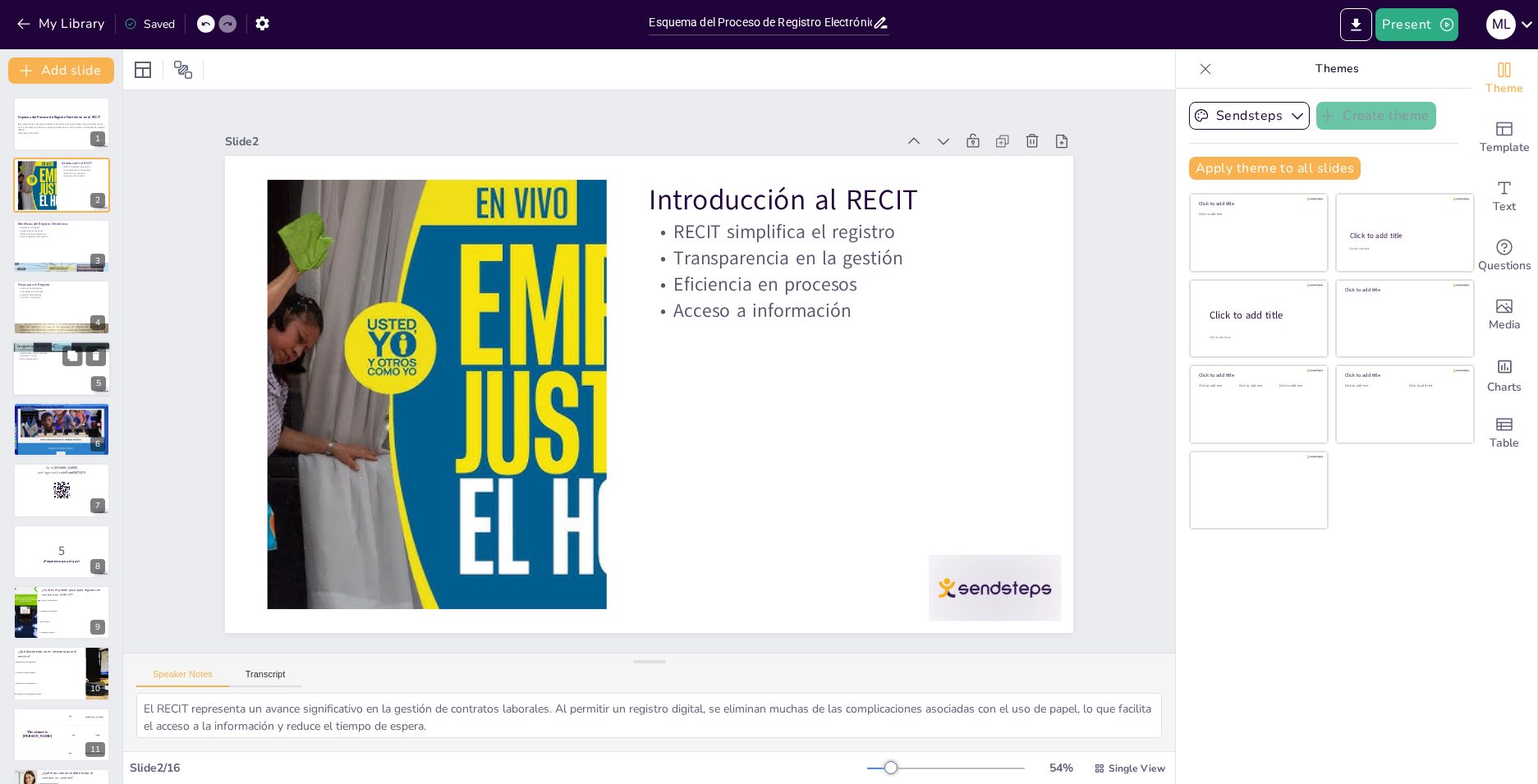
checkbox input "true"
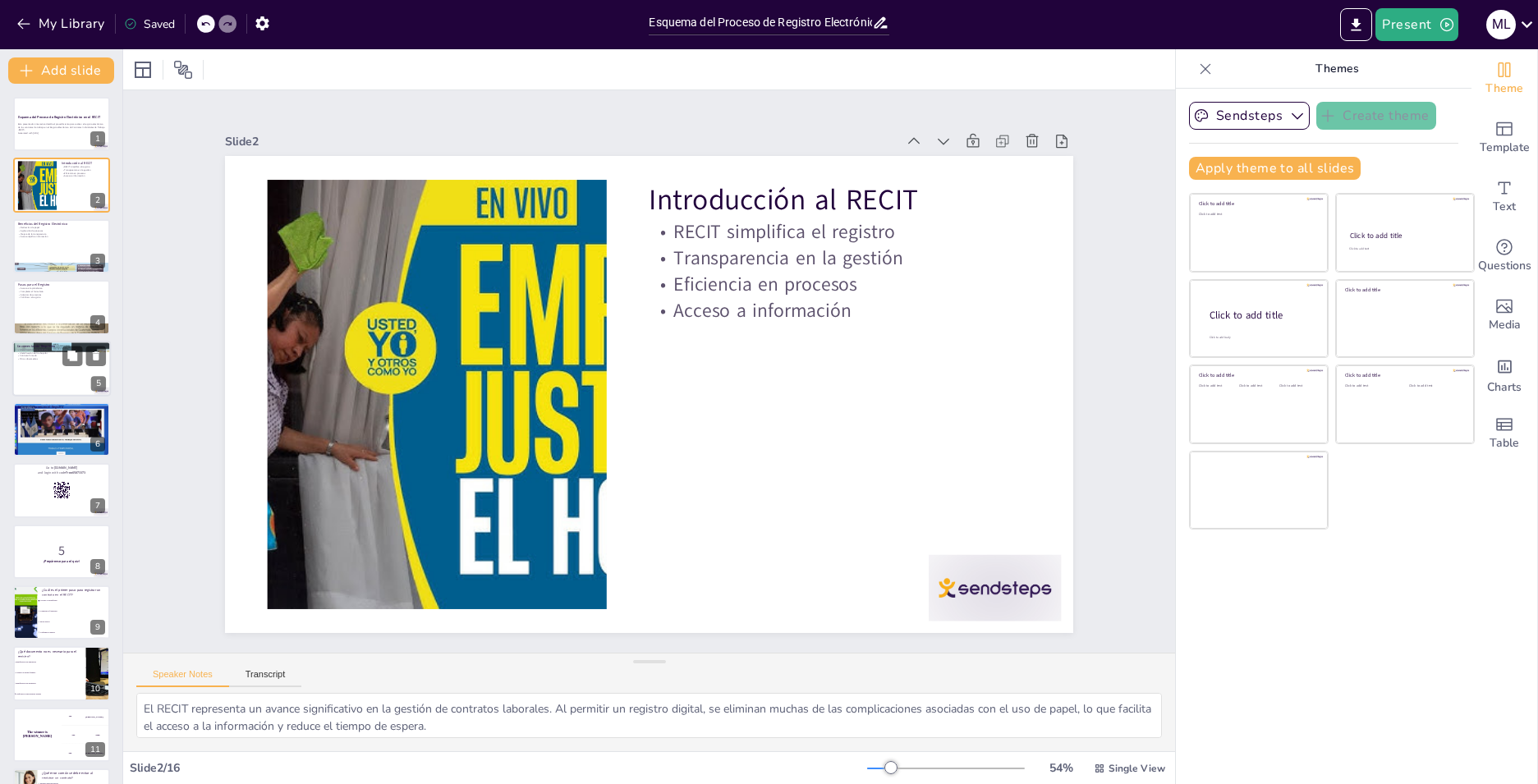
checkbox input "true"
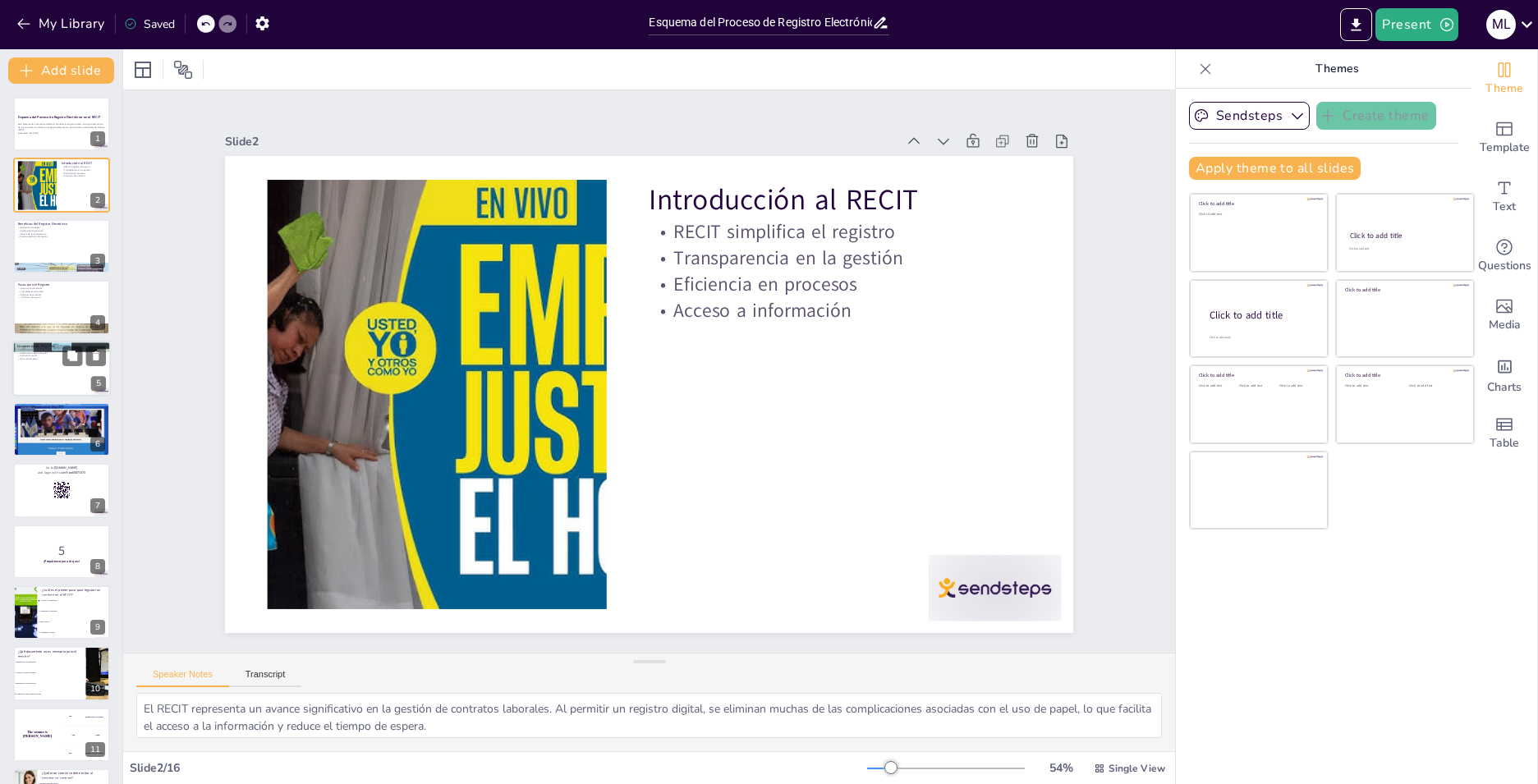
checkbox input "true"
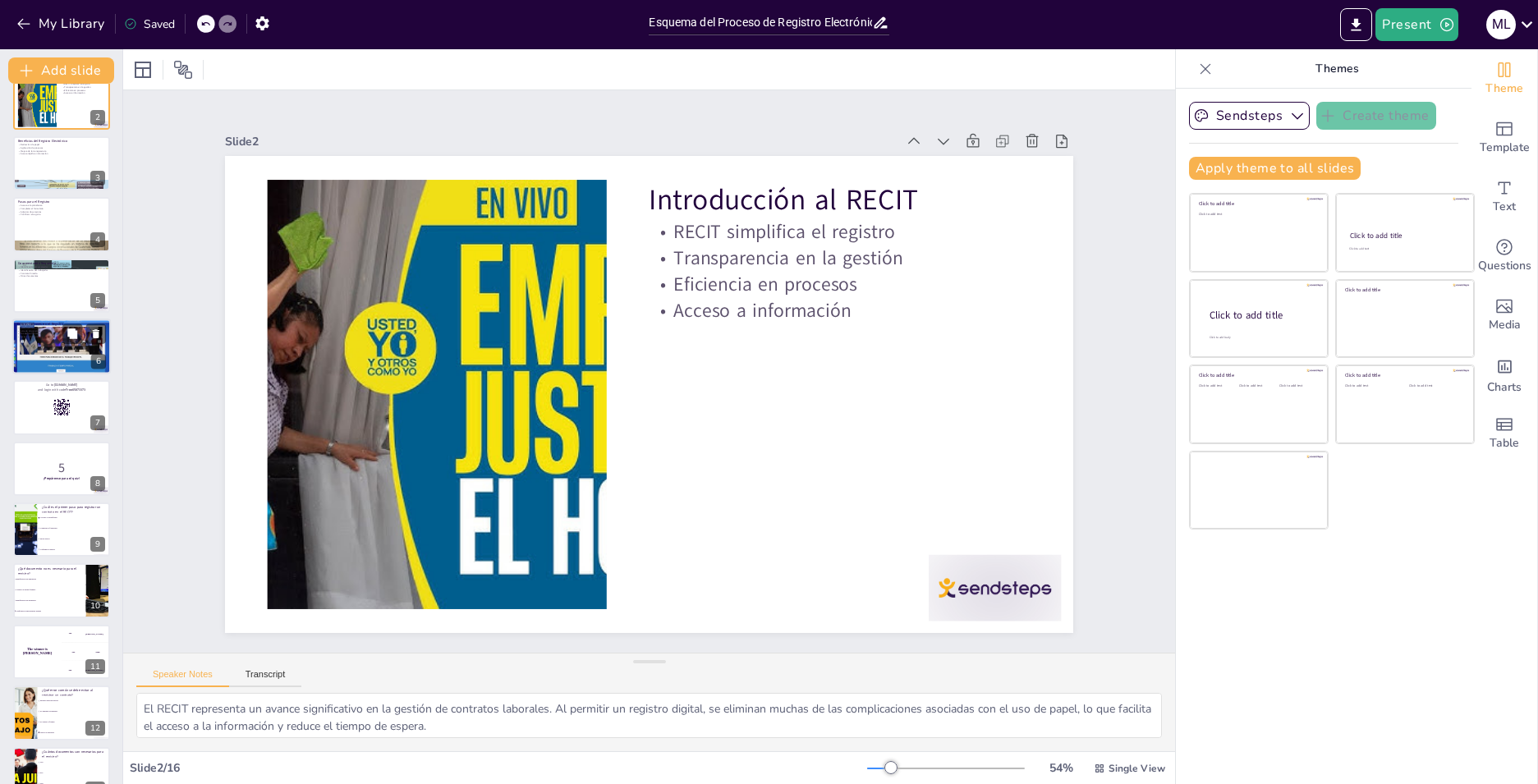
checkbox input "true"
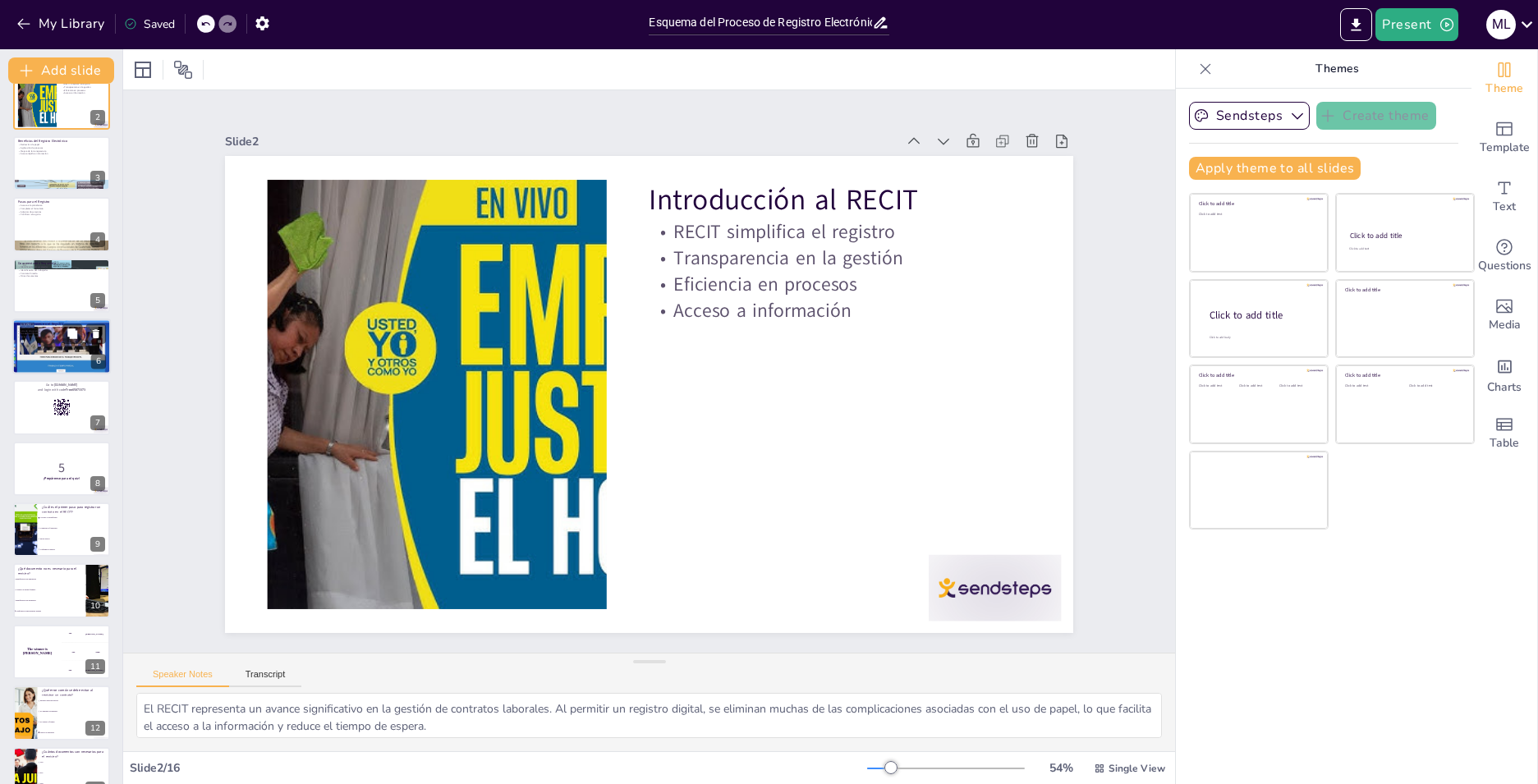
checkbox input "true"
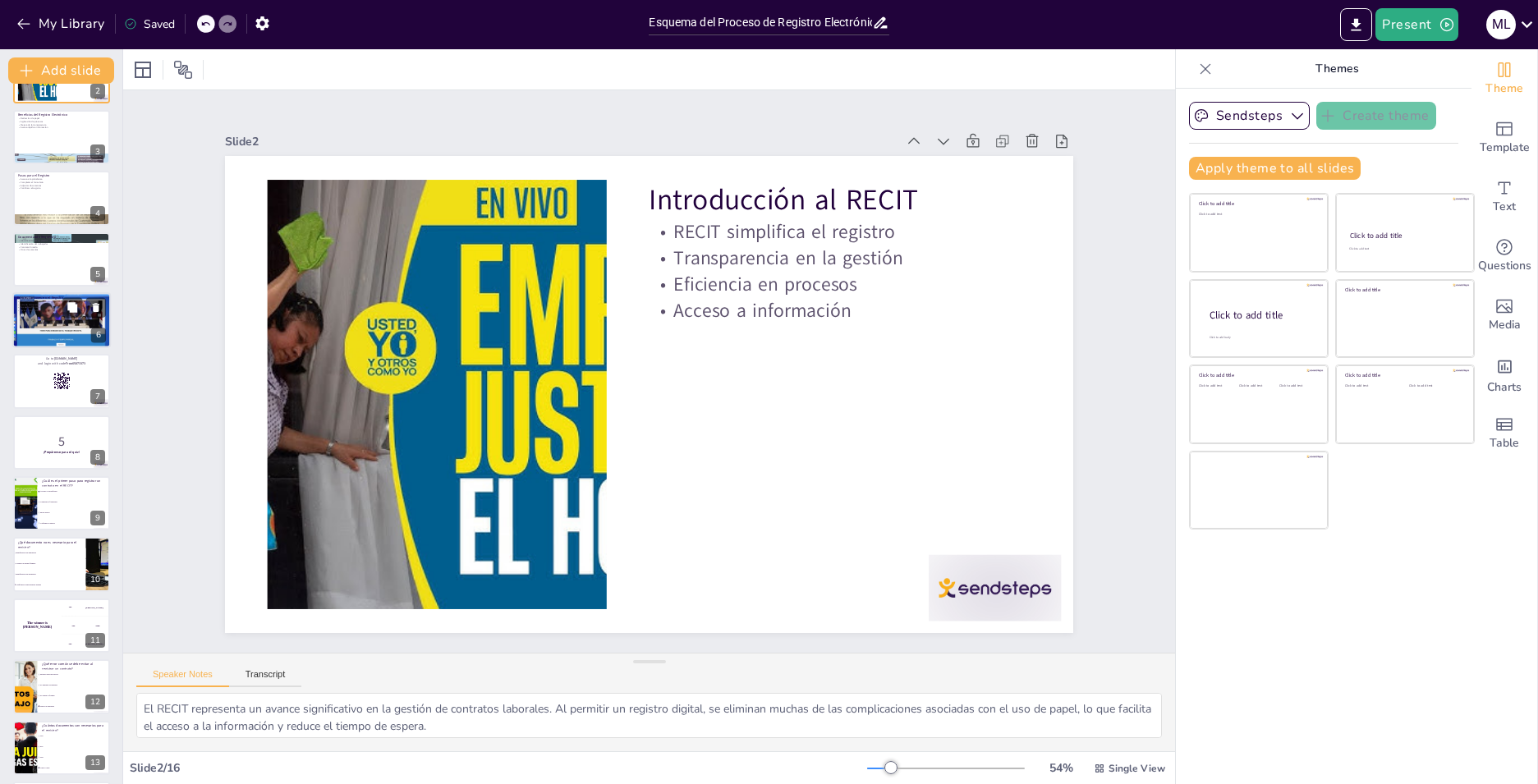
checkbox input "true"
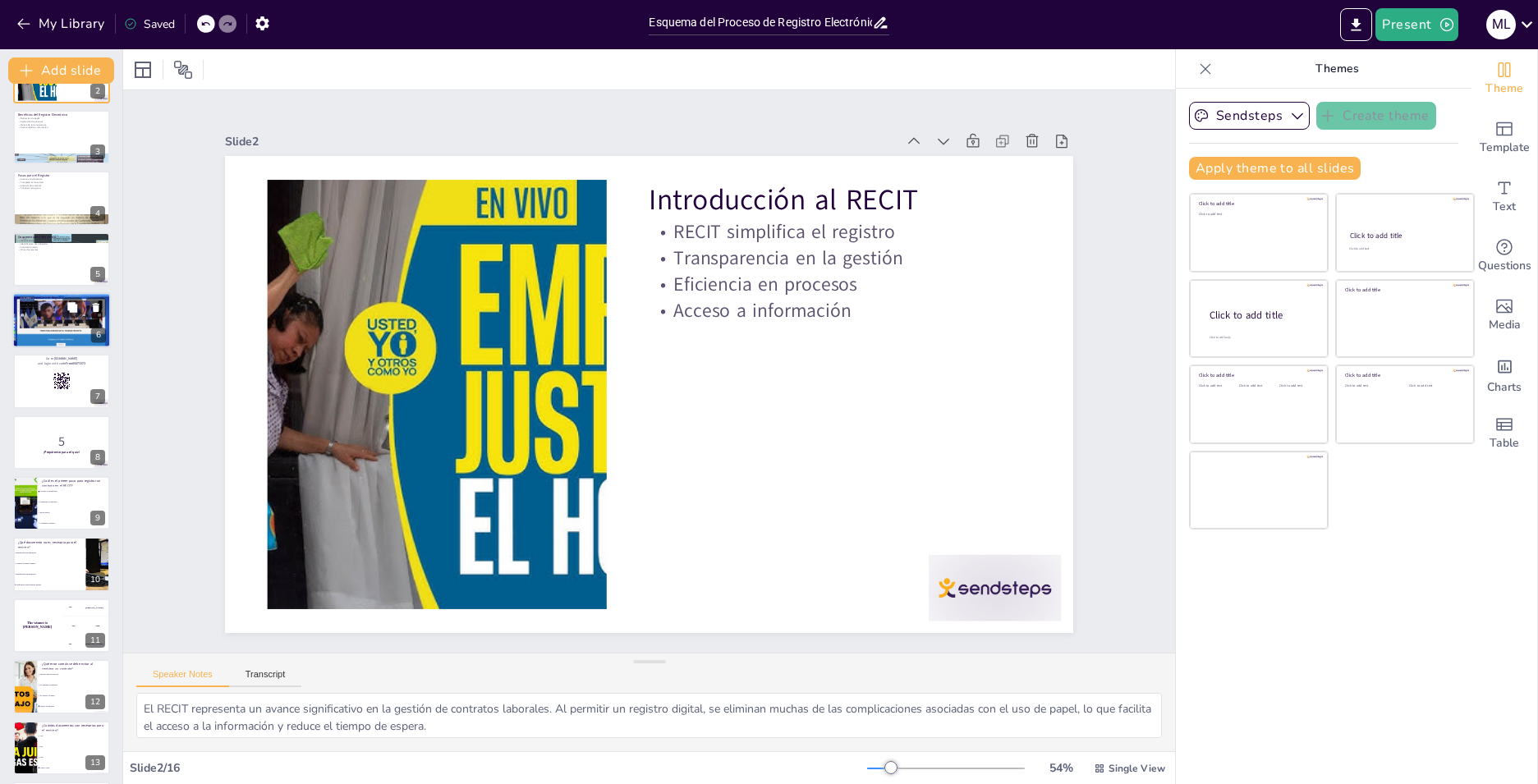
checkbox input "true"
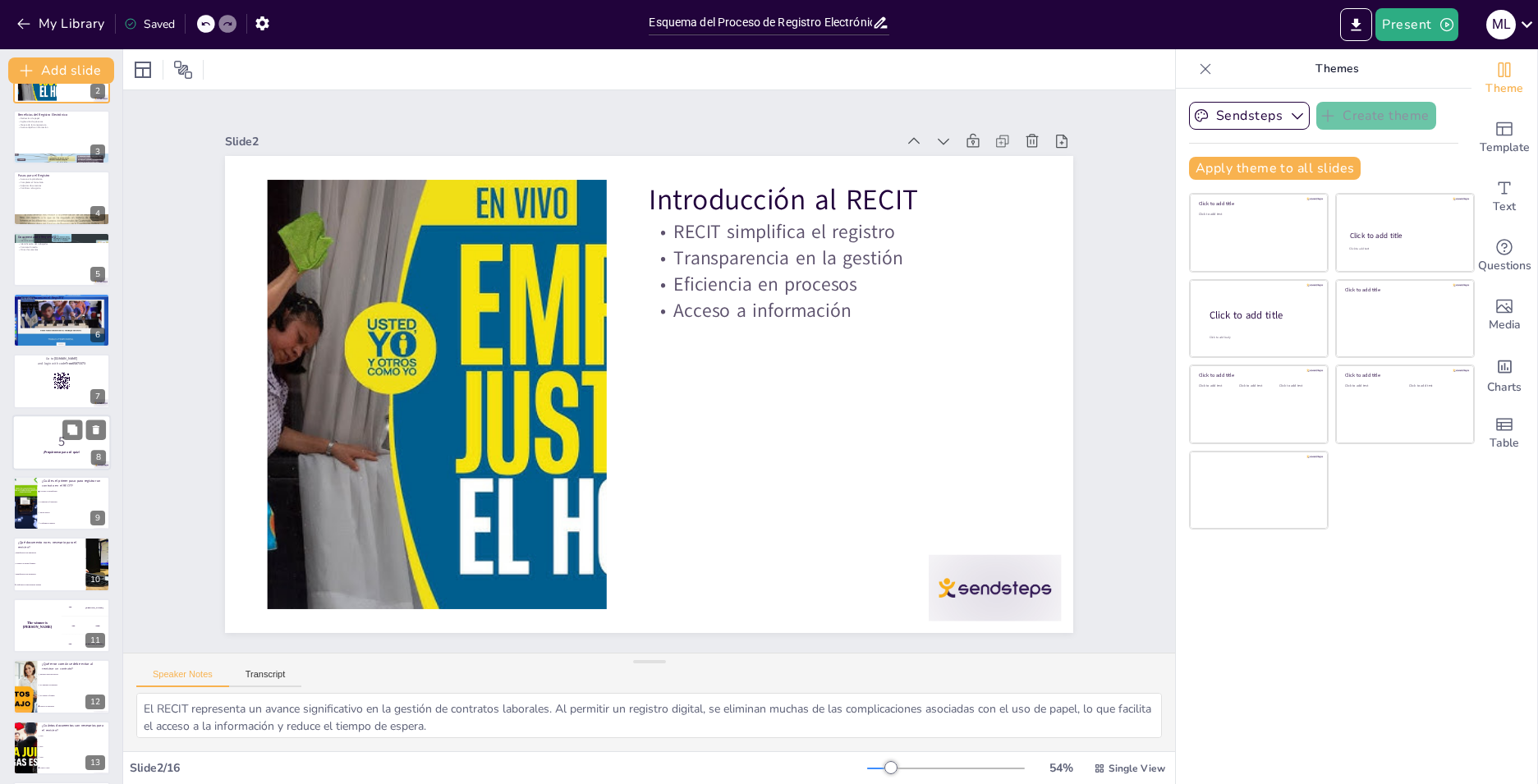
checkbox input "true"
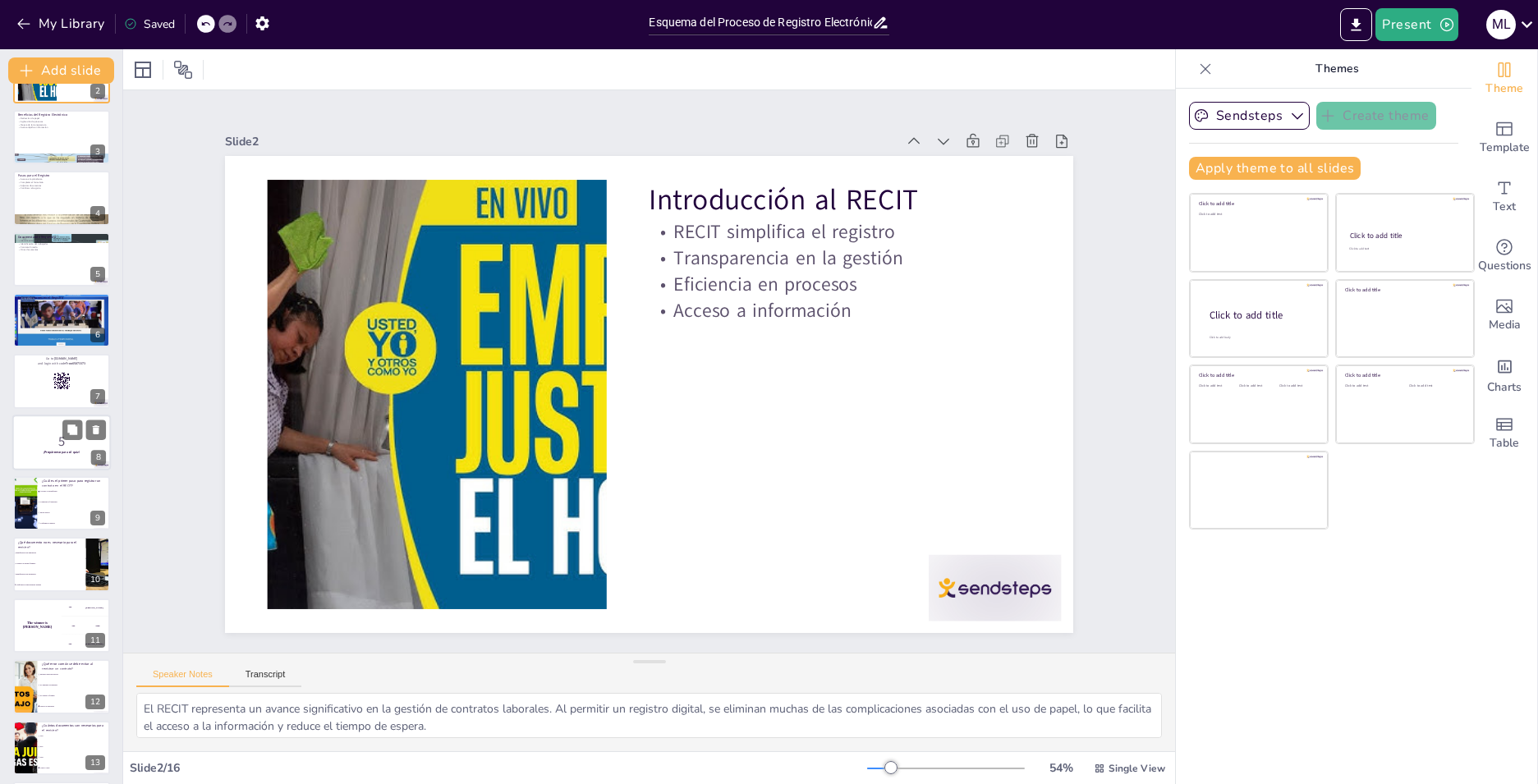
checkbox input "true"
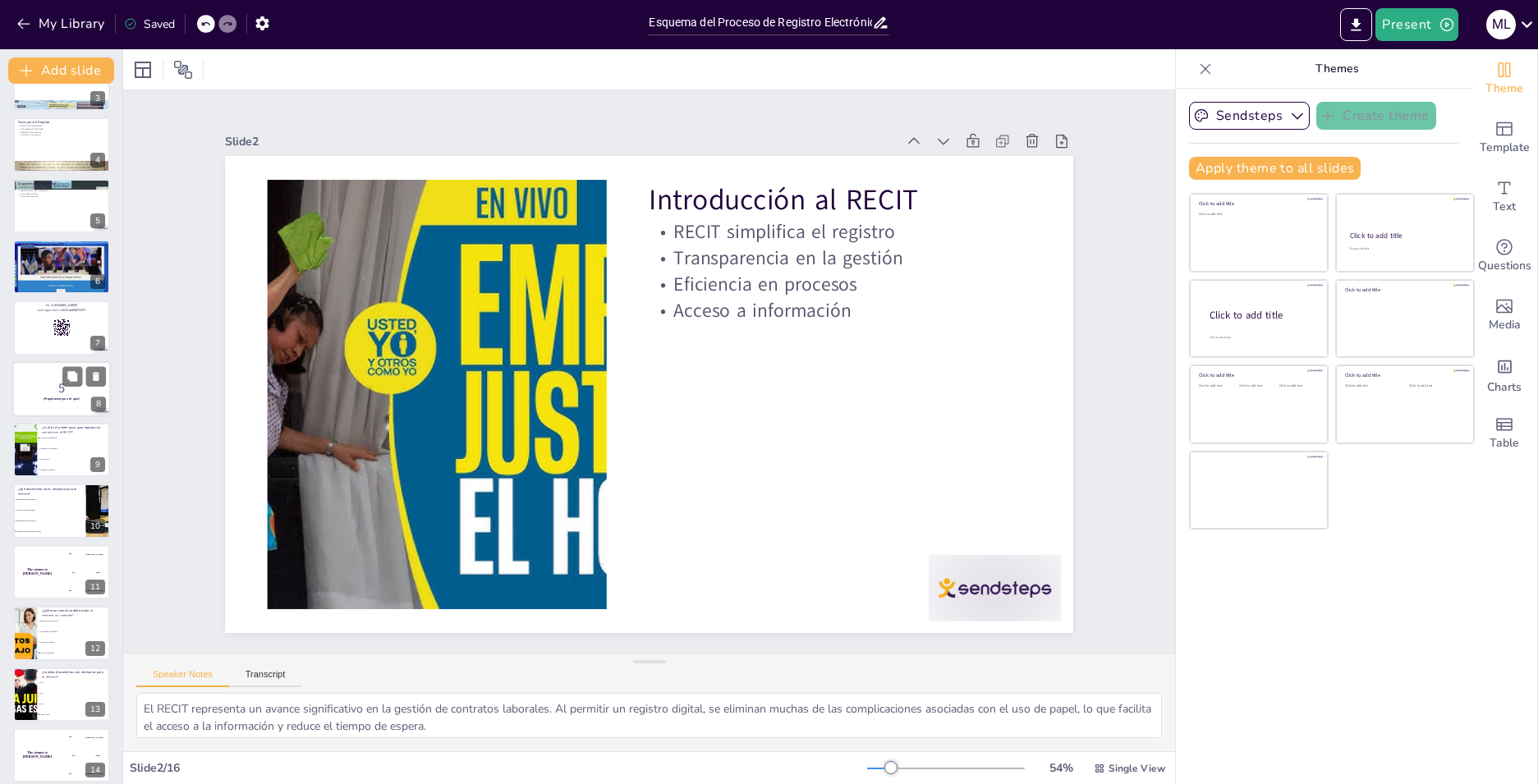
checkbox input "true"
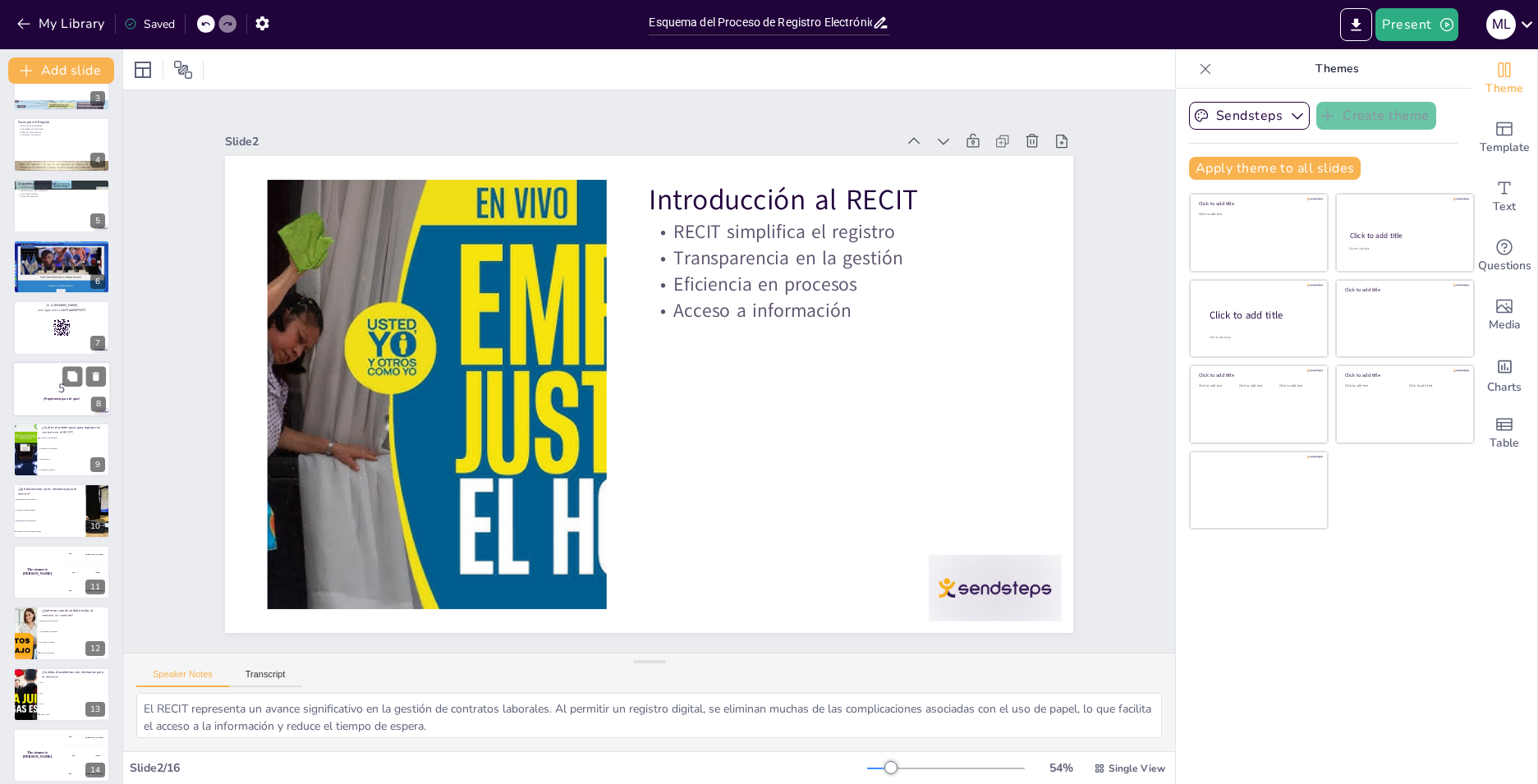
checkbox input "true"
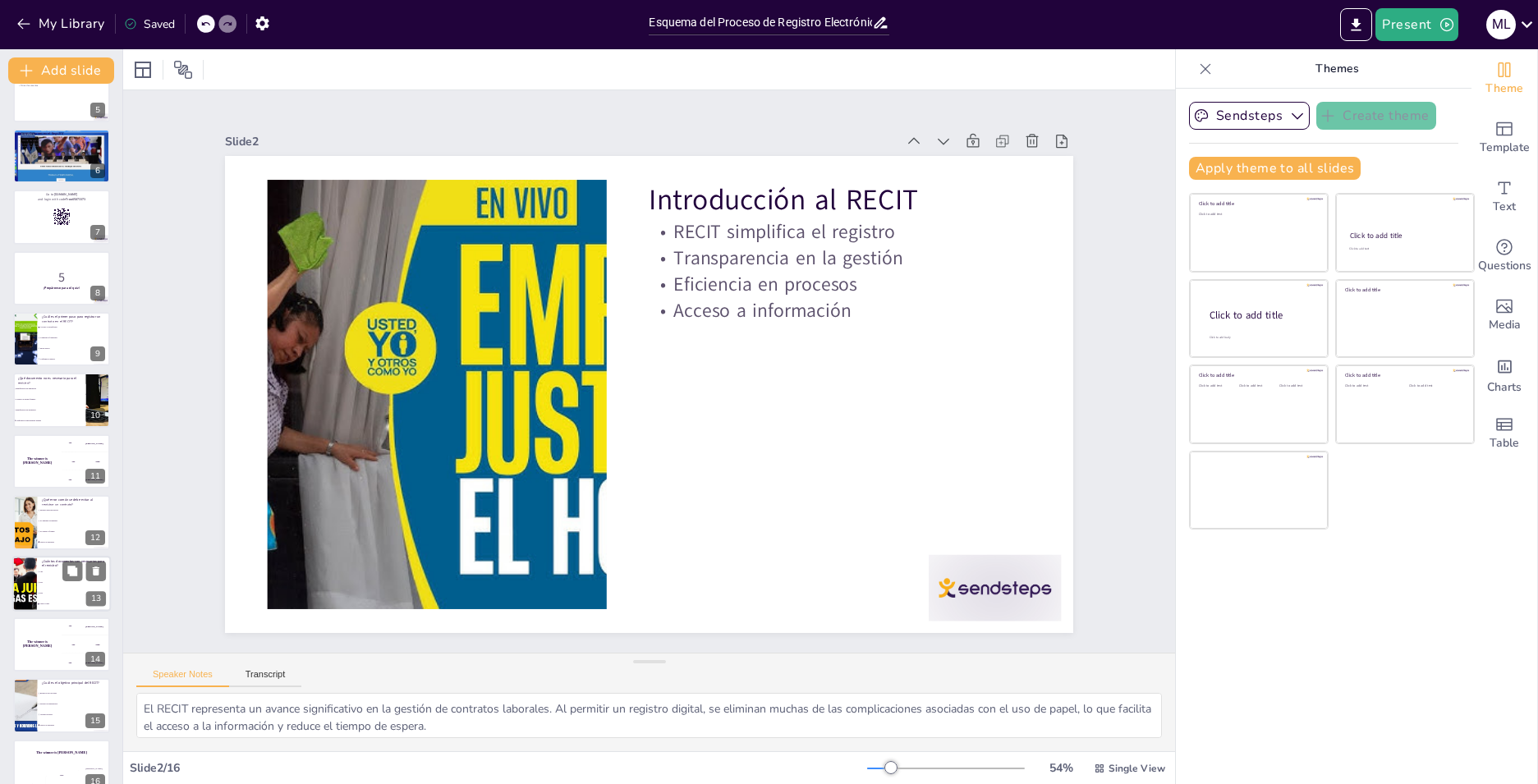
click at [39, 609] on ul "Uno Dos Tres Cuatro o más" at bounding box center [74, 587] width 74 height 43
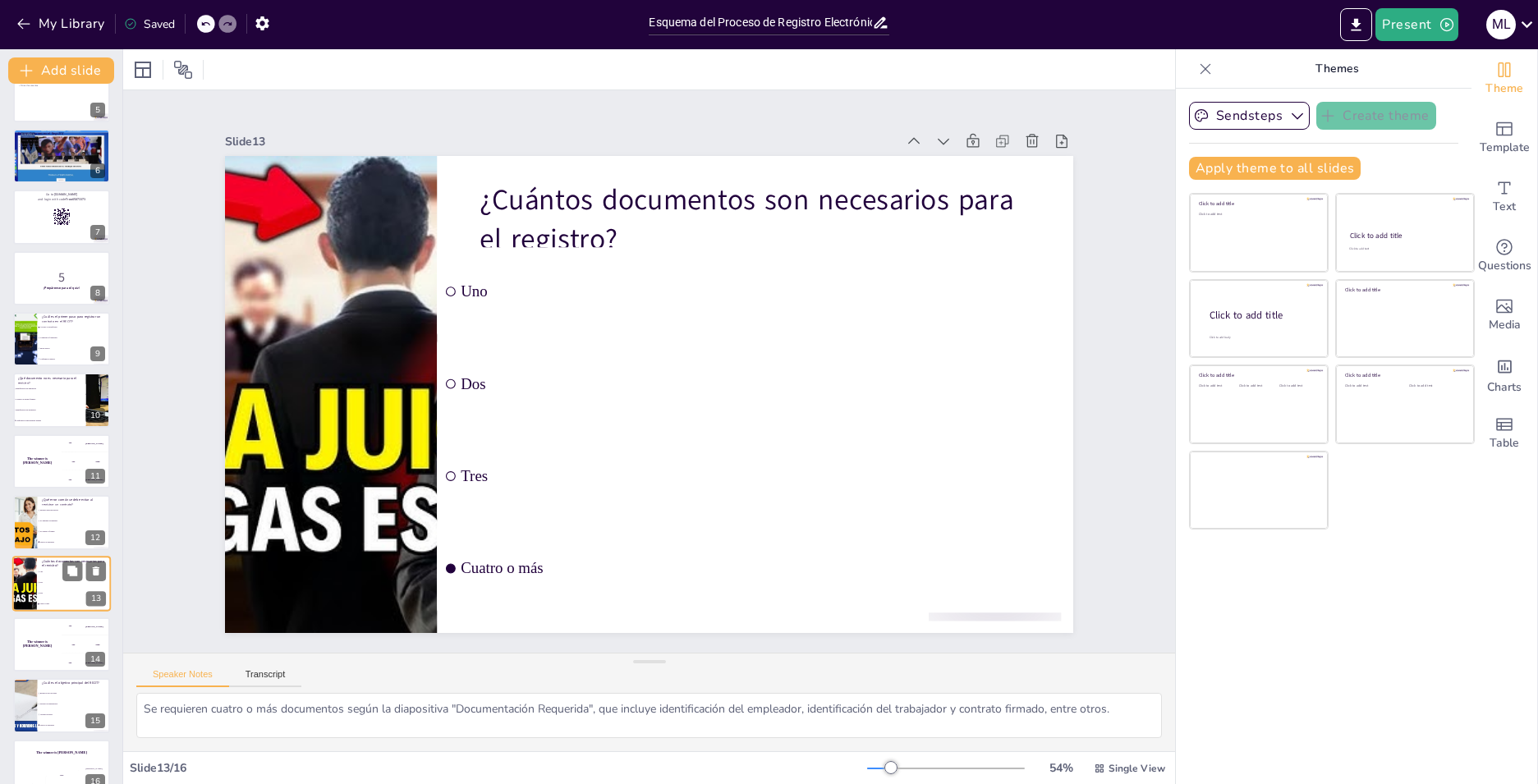
scroll to position [296, 0]
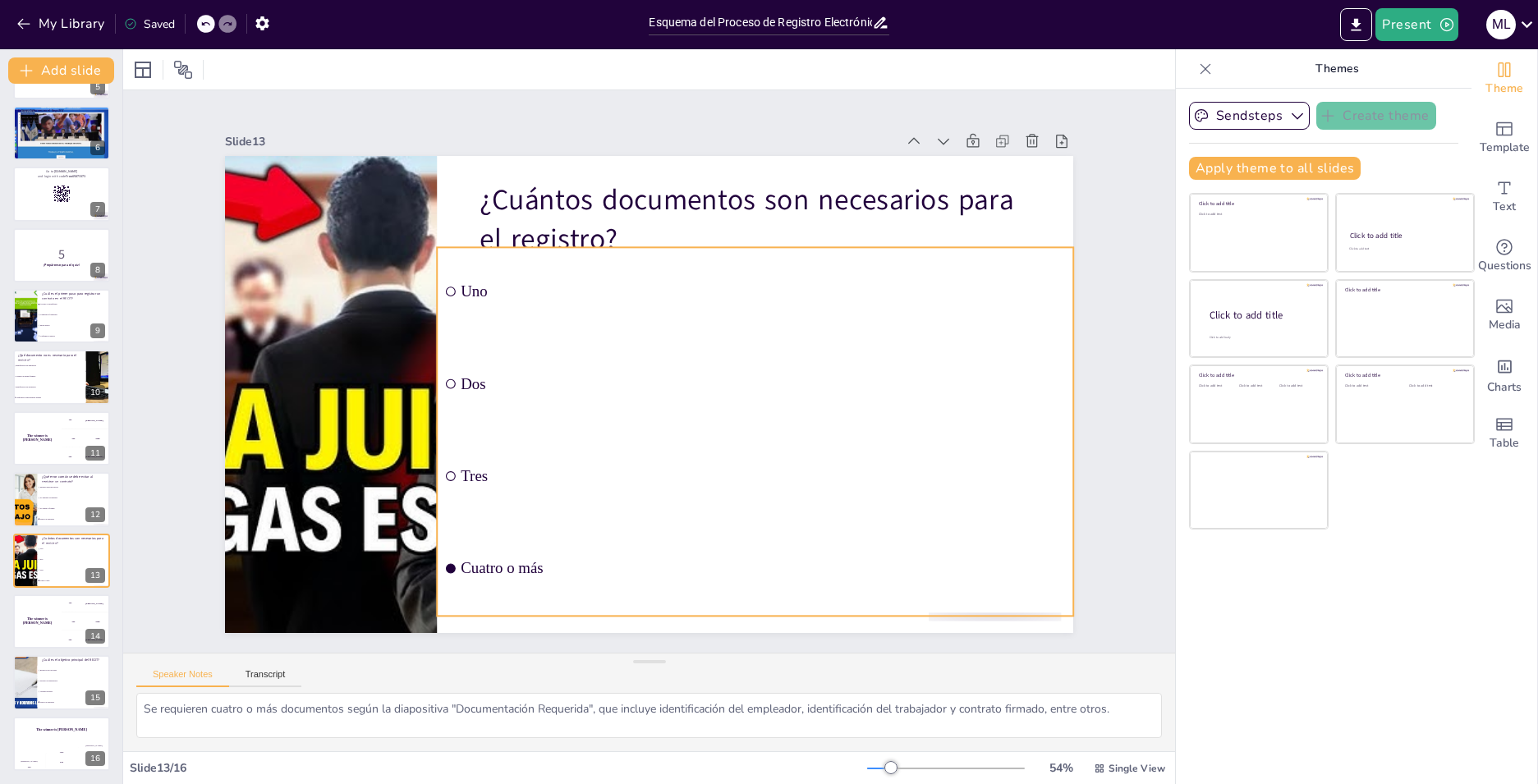
click at [441, 279] on li "Uno" at bounding box center [755, 291] width 637 height 89
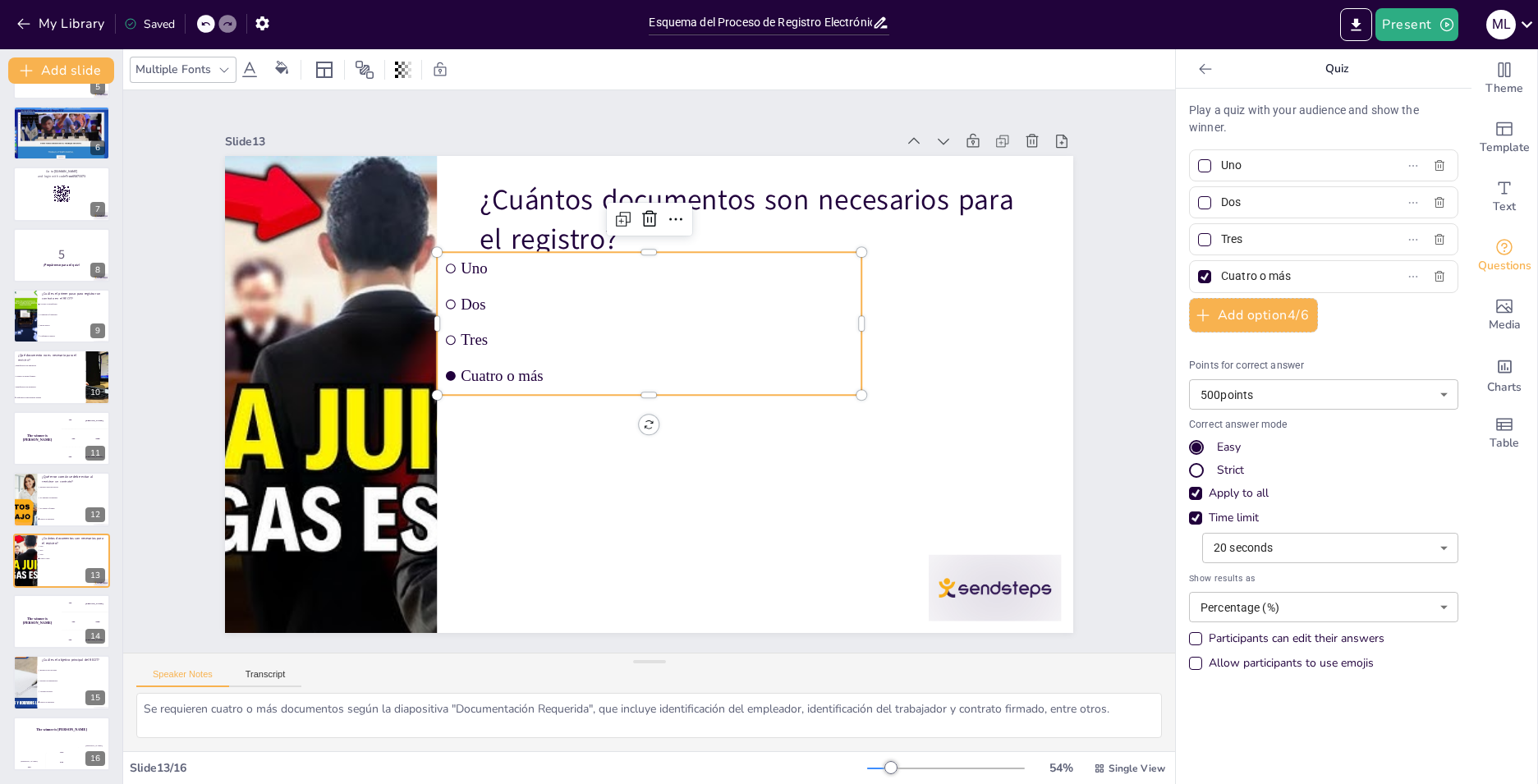
click at [445, 266] on li "Uno" at bounding box center [649, 268] width 424 height 32
click at [486, 218] on input "checkbox" at bounding box center [492, 212] width 12 height 12
click at [461, 375] on span "Cuatro o más" at bounding box center [657, 375] width 393 height 18
click at [461, 330] on span "Tres" at bounding box center [657, 339] width 393 height 18
click at [651, 330] on span "Tres" at bounding box center [680, 382] width 59 height 392
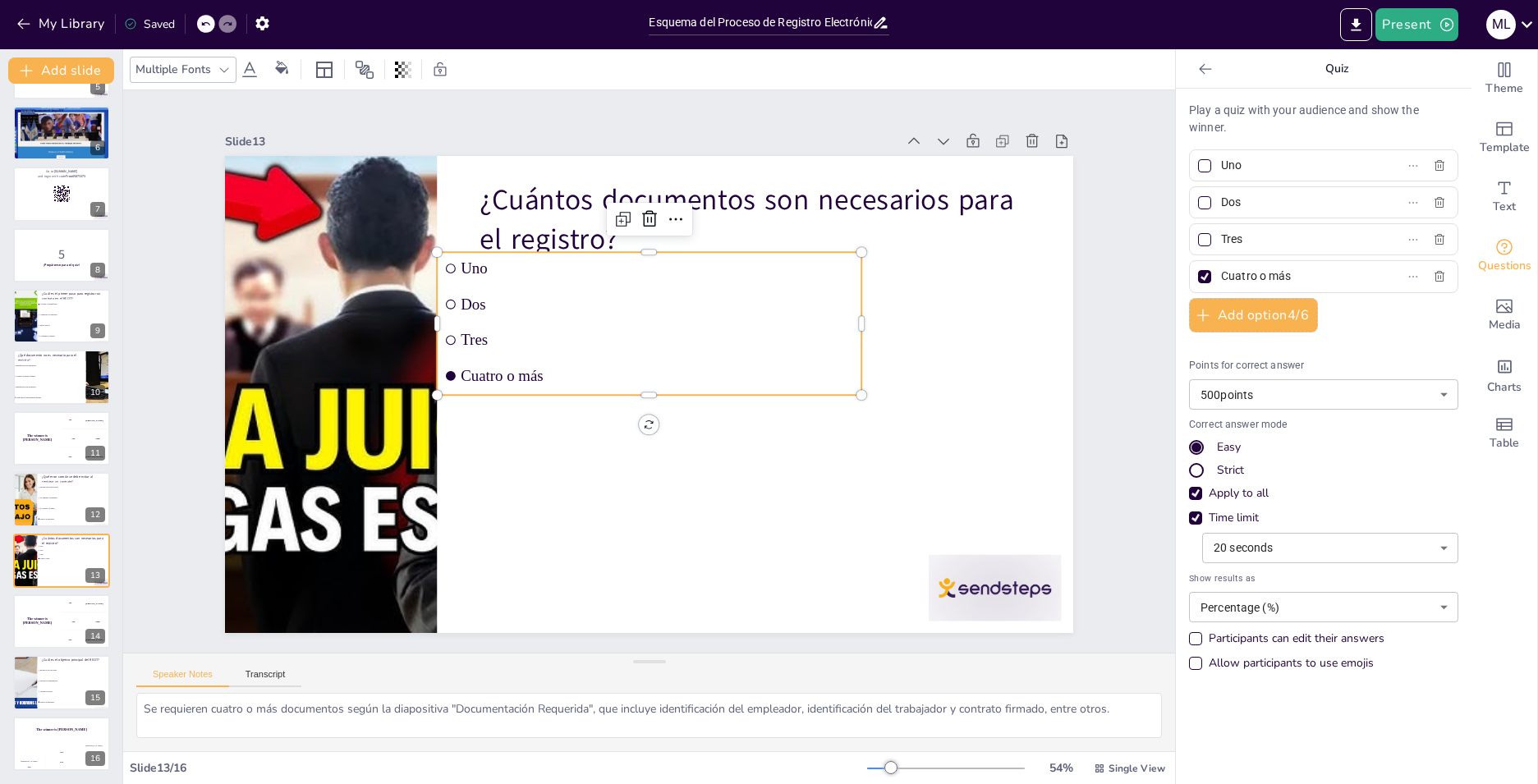
click at [548, 520] on div at bounding box center [649, 394] width 849 height 477
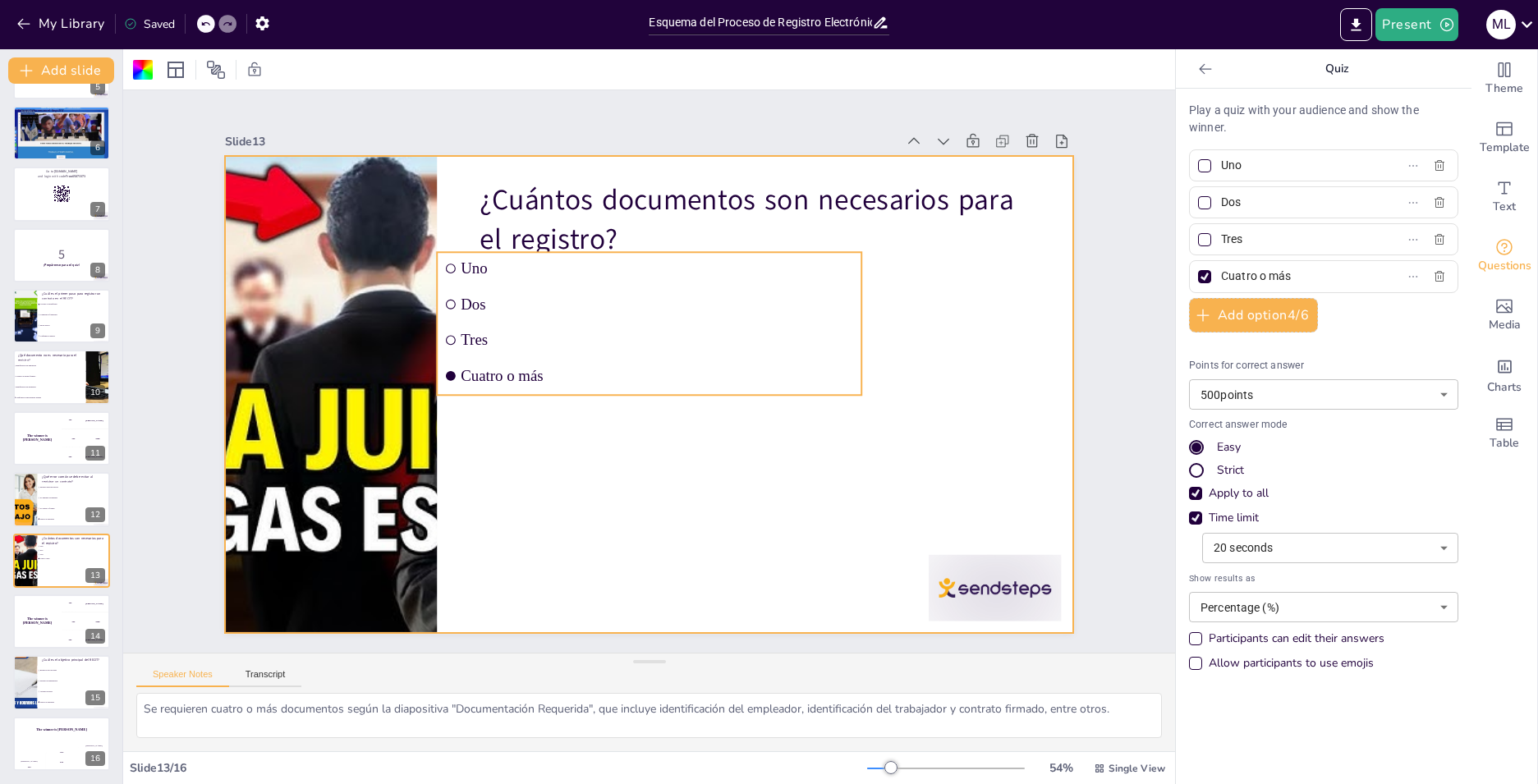
click at [446, 300] on input "checkbox" at bounding box center [450, 304] width 10 height 10
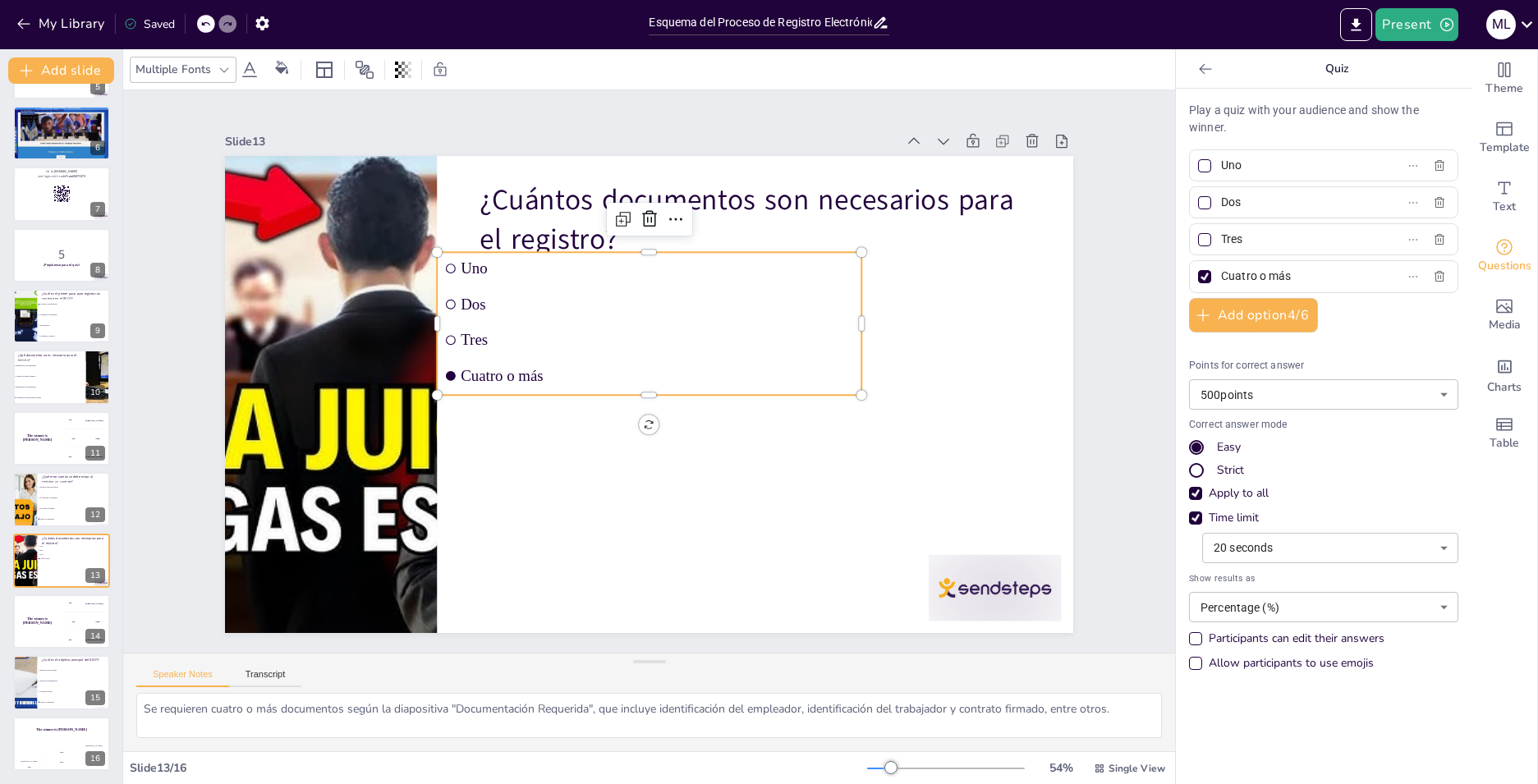
click at [504, 221] on input "checkbox" at bounding box center [510, 214] width 13 height 13
click at [453, 289] on input "checkbox" at bounding box center [458, 284] width 11 height 11
click at [446, 301] on input "checkbox" at bounding box center [450, 304] width 10 height 10
click at [453, 289] on input "checkbox" at bounding box center [458, 284] width 11 height 11
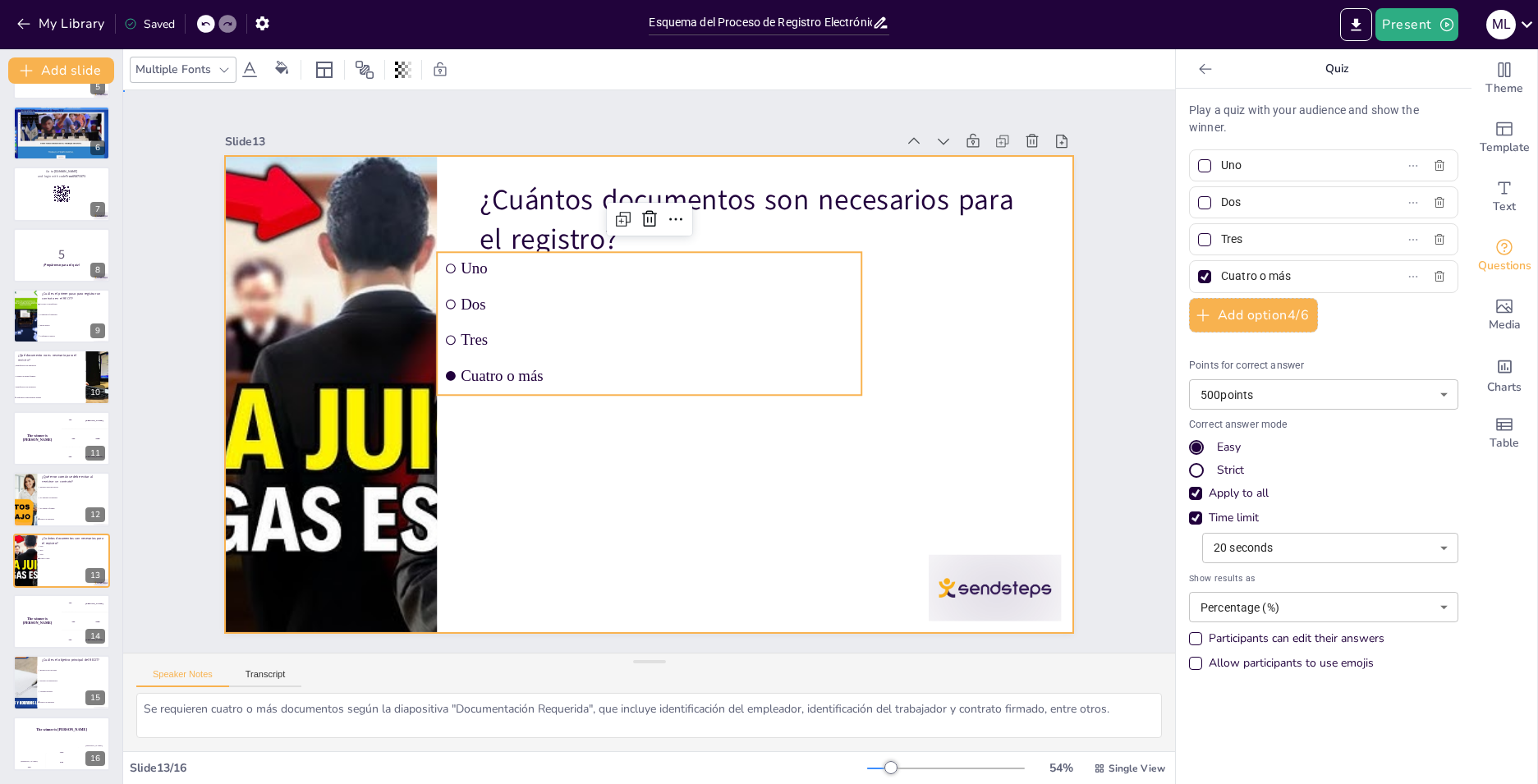
click at [1042, 476] on div at bounding box center [646, 394] width 893 height 563
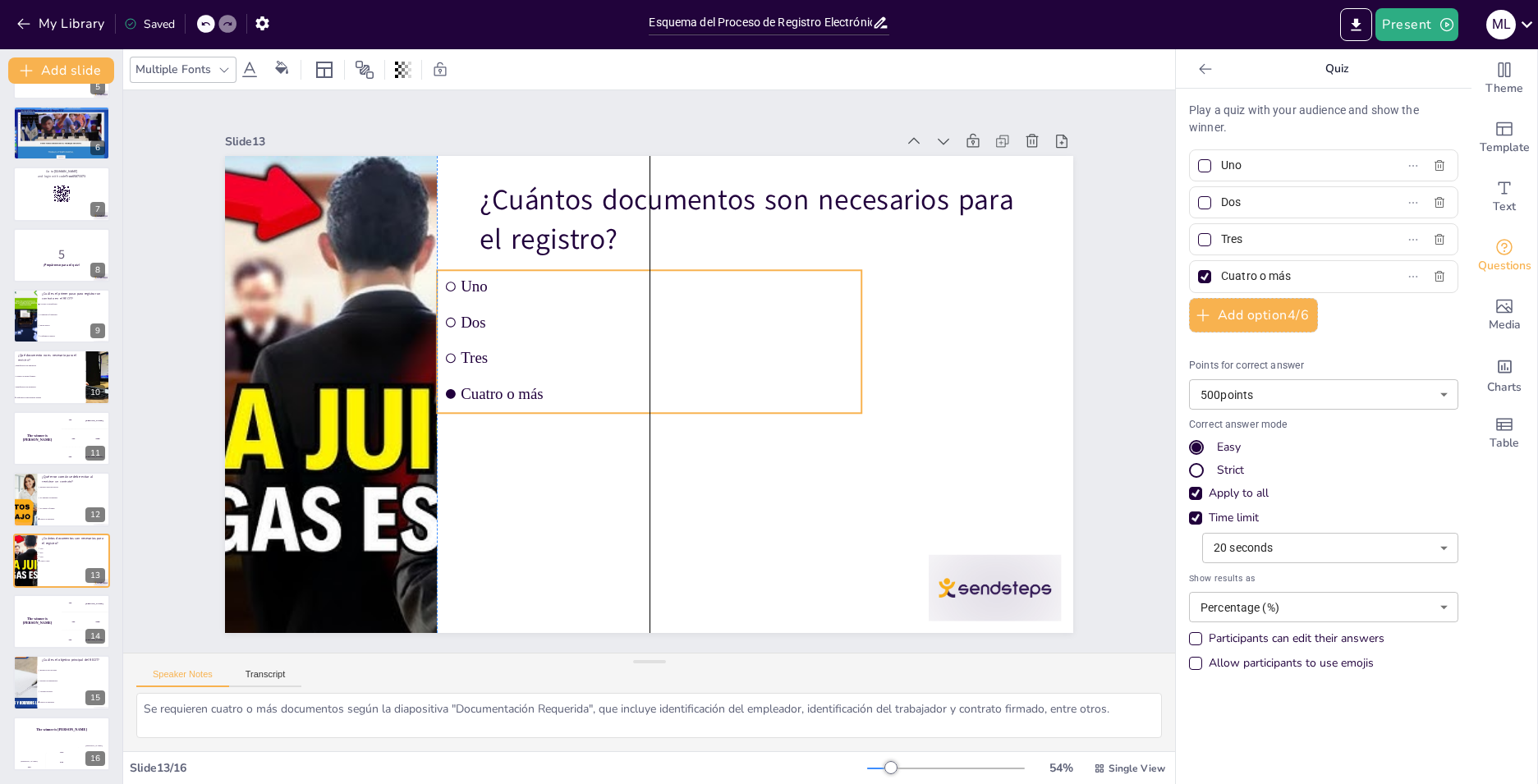
drag, startPoint x: 558, startPoint y: 378, endPoint x: 527, endPoint y: 378, distance: 31.0
click at [527, 378] on li "Cuatro o más" at bounding box center [647, 393] width 426 height 76
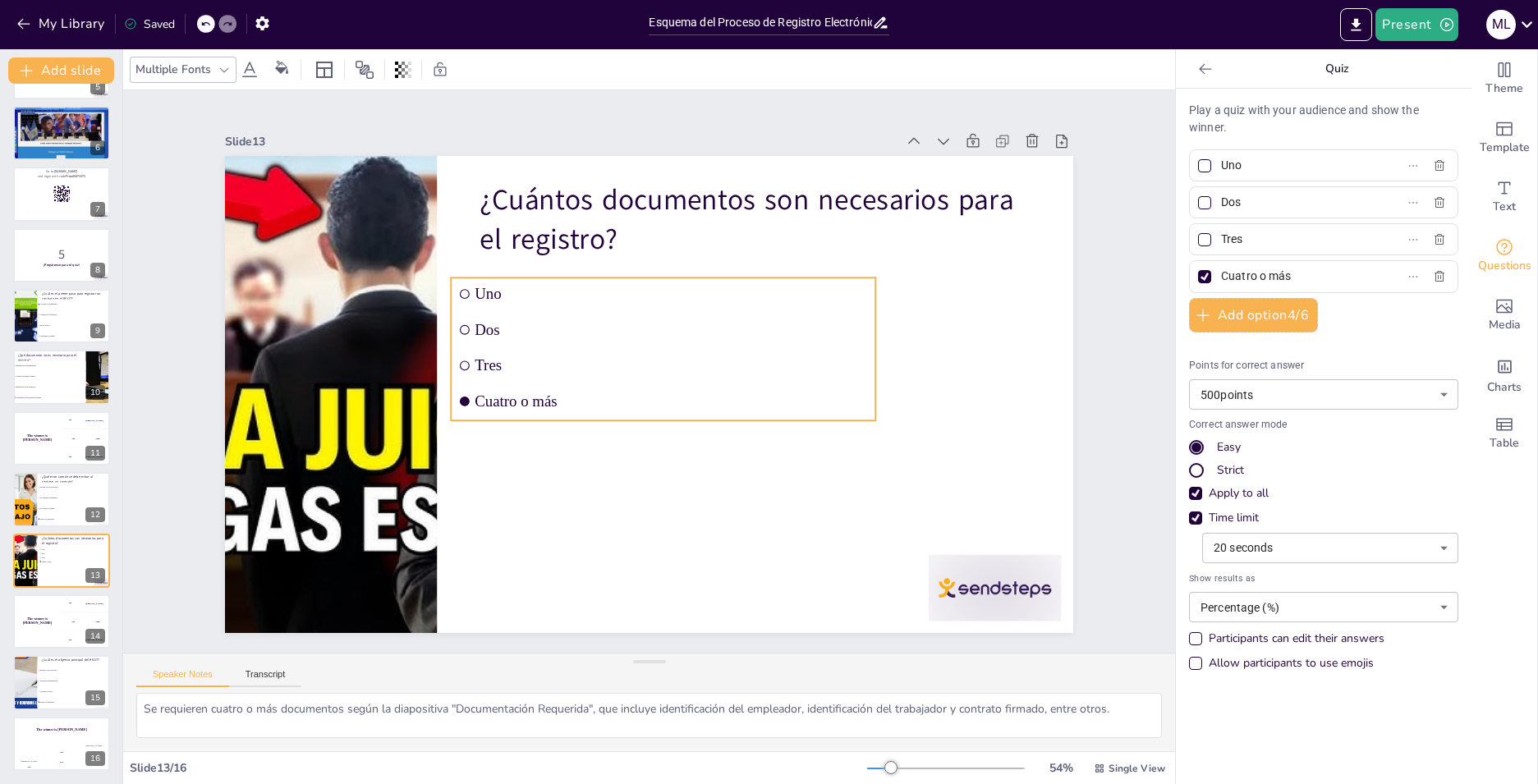
drag, startPoint x: 477, startPoint y: 379, endPoint x: 501, endPoint y: 391, distance: 26.8
click at [501, 391] on span "Cuatro o más" at bounding box center [668, 403] width 392 height 59
click at [601, 339] on li "Dos" at bounding box center [689, 351] width 383 height 240
click at [212, 20] on div at bounding box center [206, 24] width 18 height 18
click at [200, 20] on div at bounding box center [206, 24] width 18 height 18
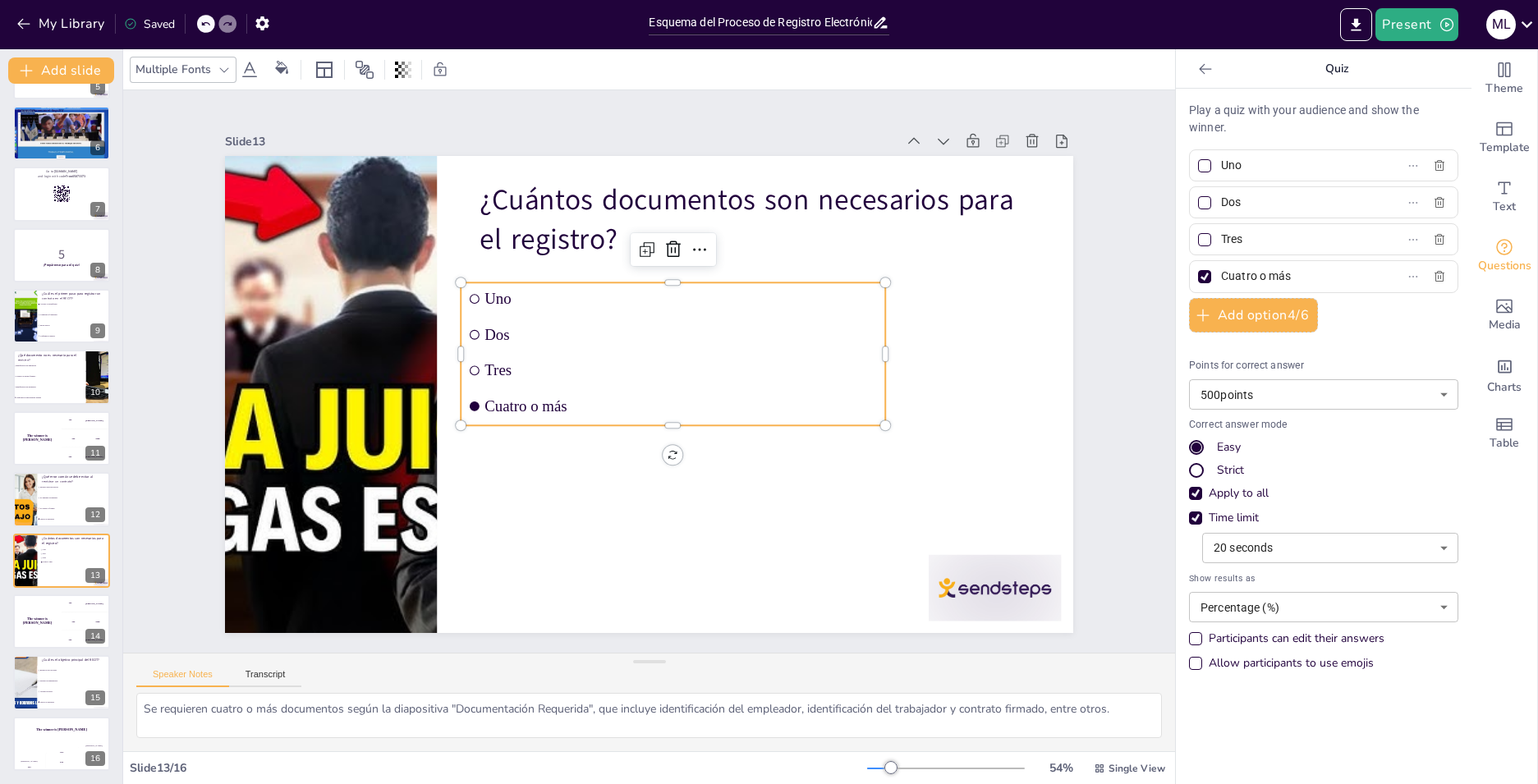
click at [200, 20] on div at bounding box center [206, 24] width 18 height 18
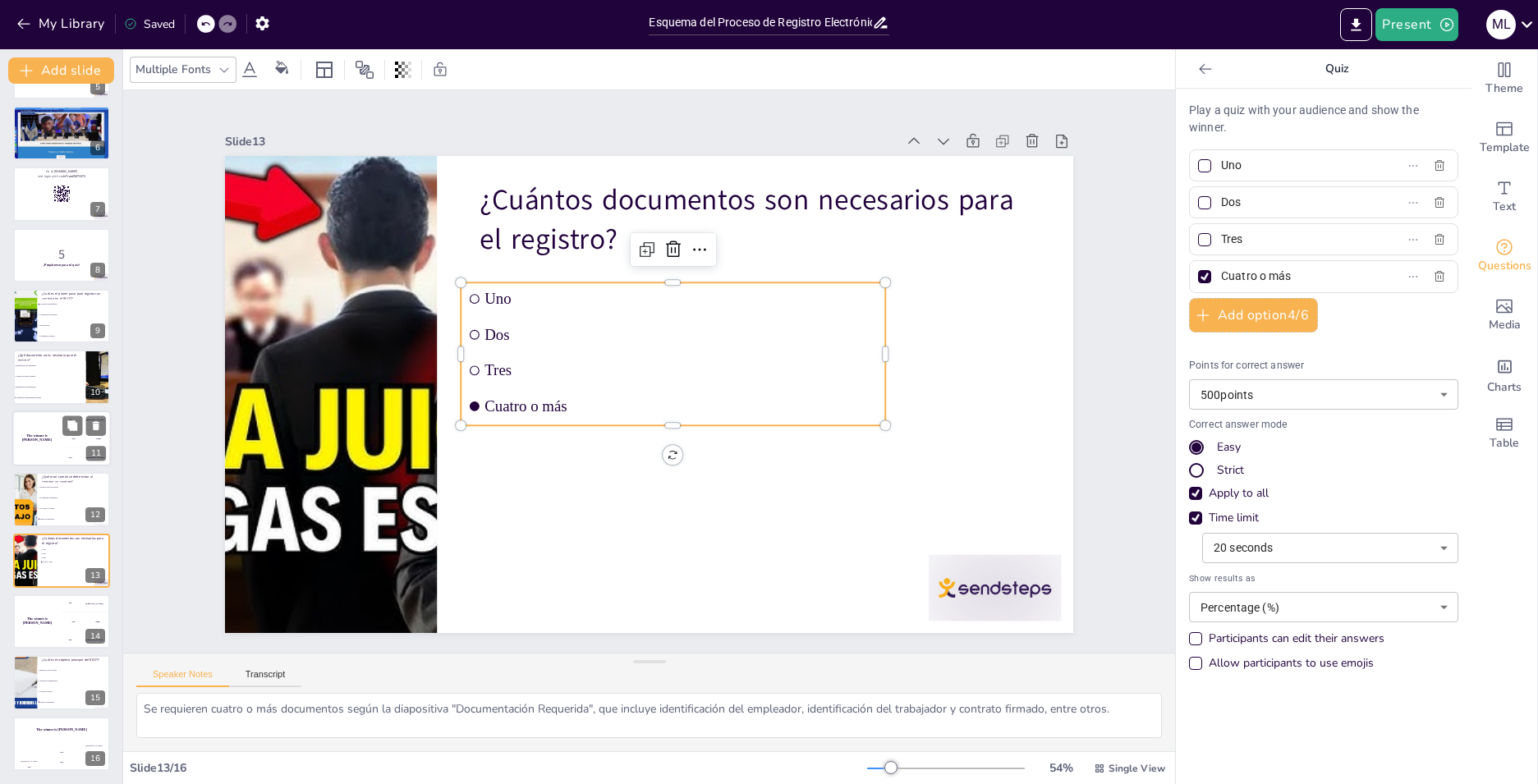
click at [56, 426] on div "The winner is [PERSON_NAME]" at bounding box center [37, 438] width 49 height 55
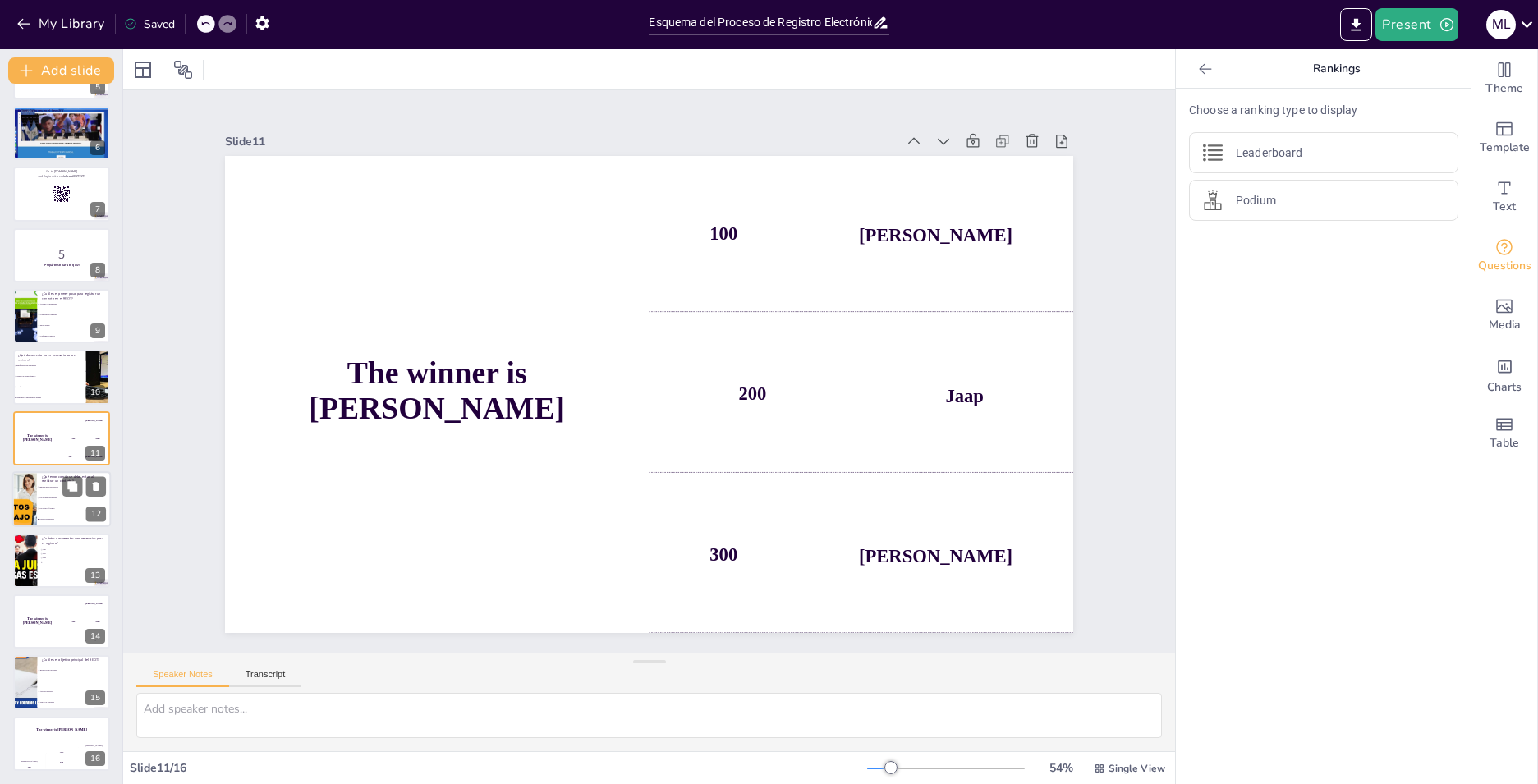
click at [76, 508] on span "No seguir el formato" at bounding box center [75, 509] width 70 height 3
